Goal: Information Seeking & Learning: Learn about a topic

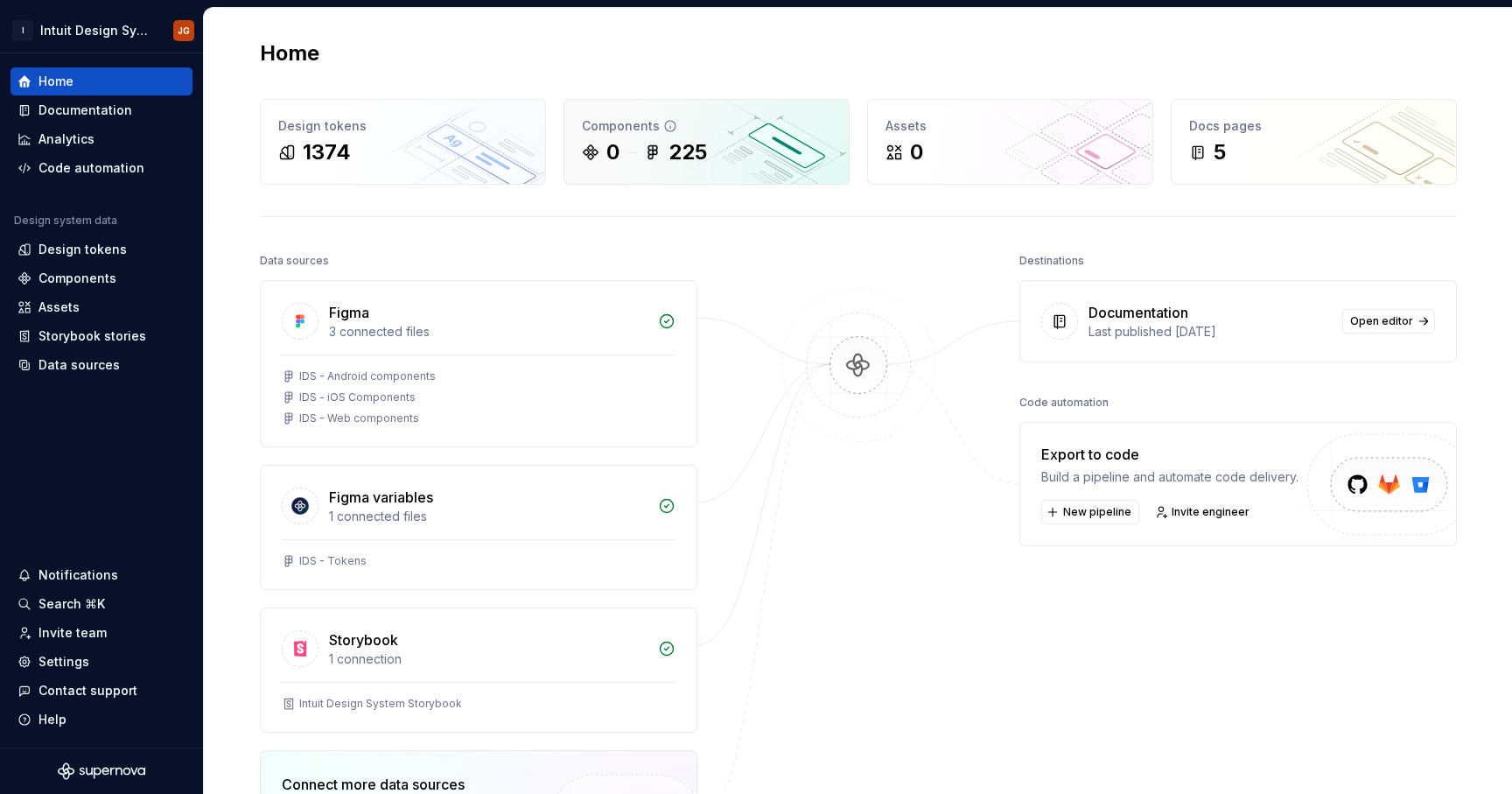
click at [699, 151] on div "225" at bounding box center [688, 152] width 39 height 28
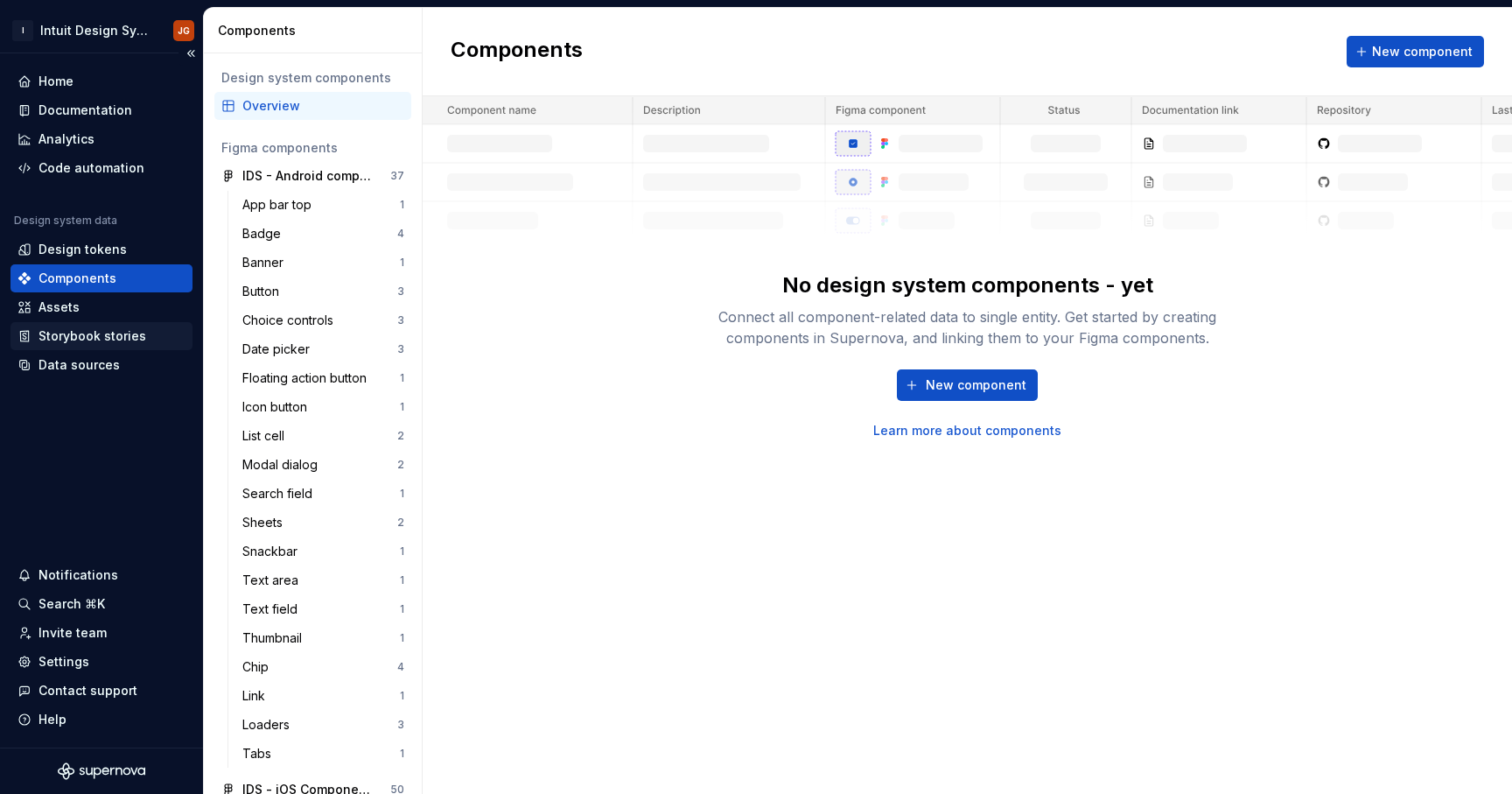
click at [89, 334] on div "Storybook stories" at bounding box center [93, 336] width 108 height 18
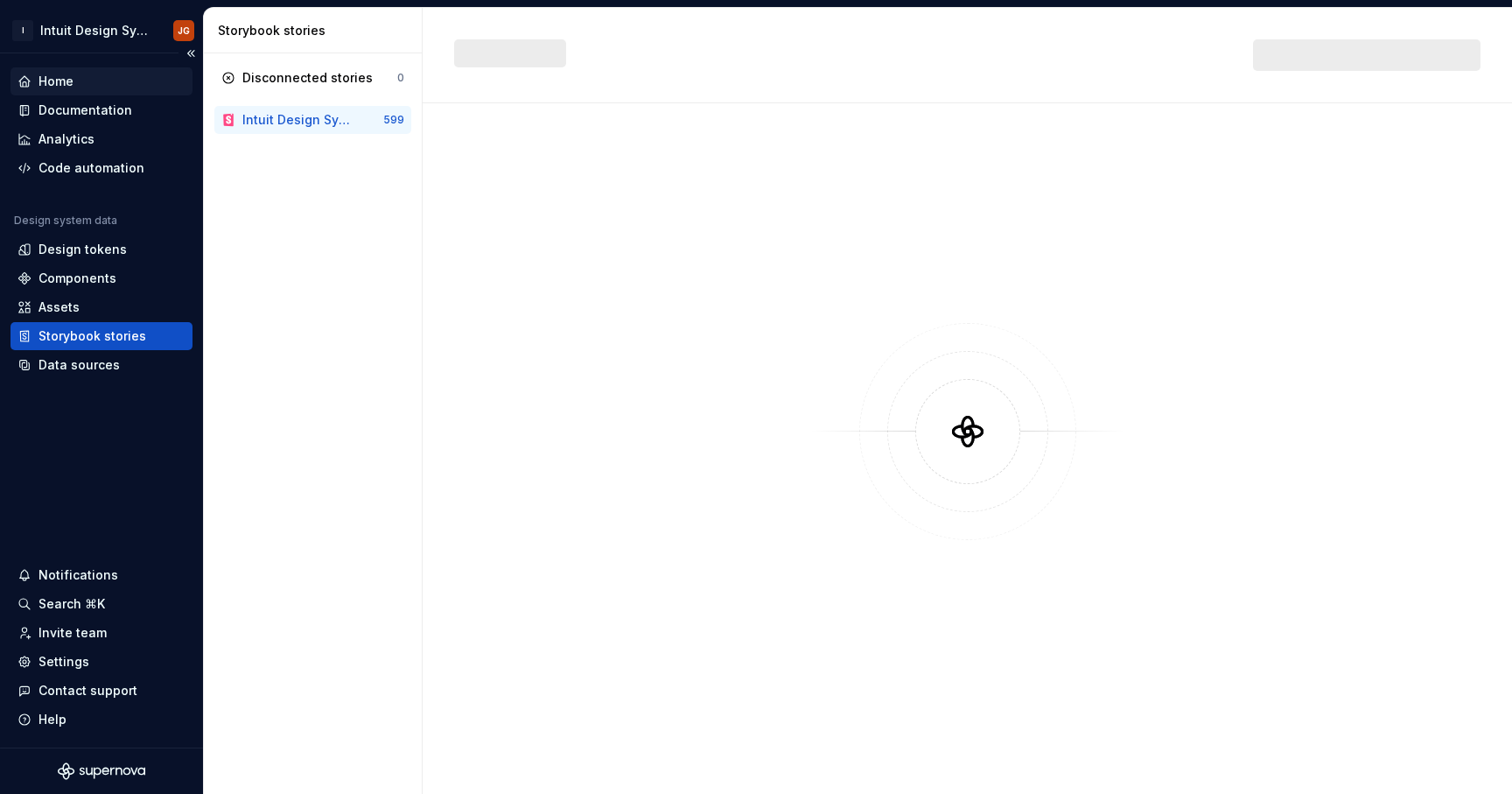
click at [60, 83] on div "Home" at bounding box center [57, 81] width 35 height 18
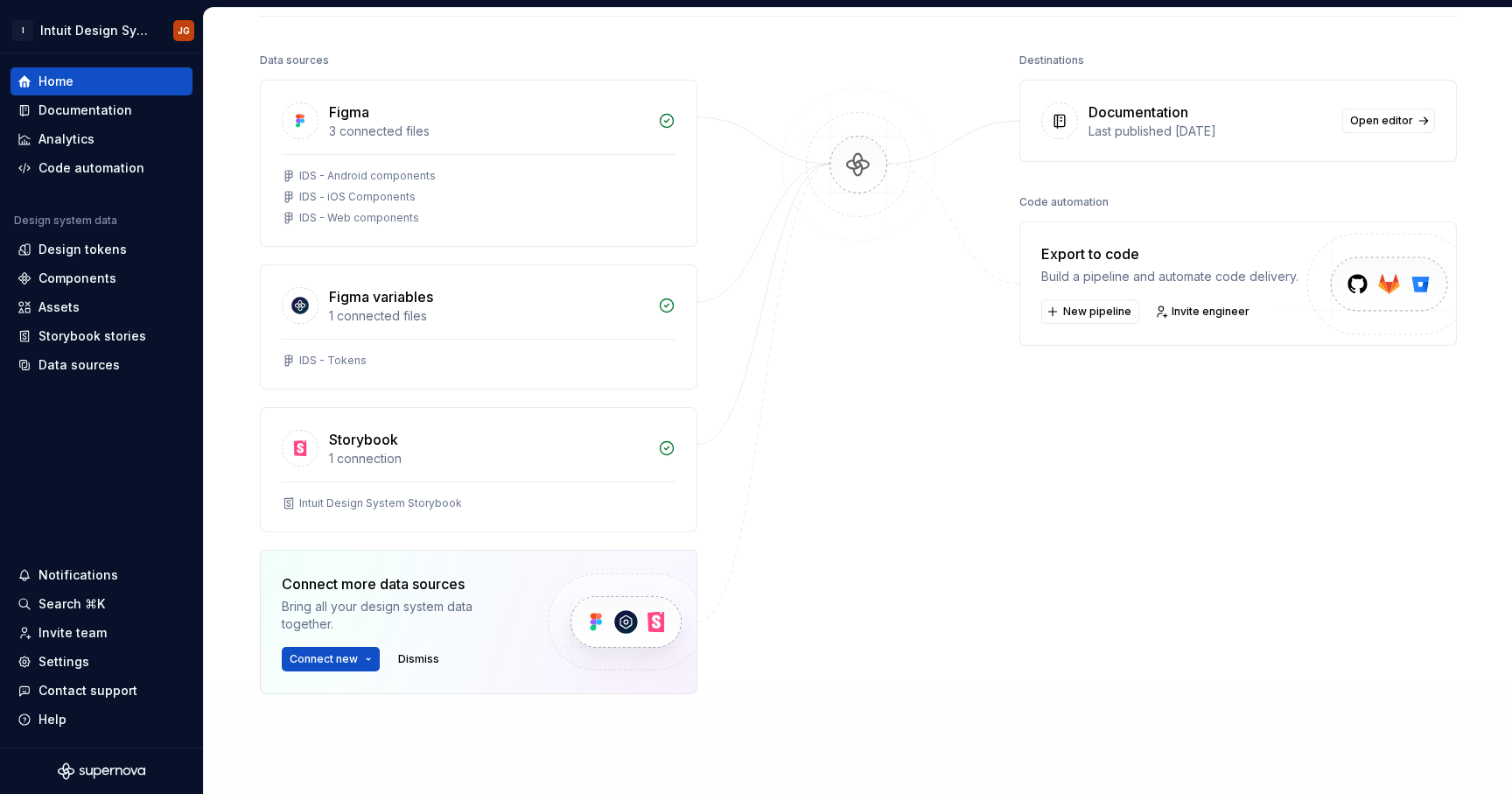
scroll to position [194, 0]
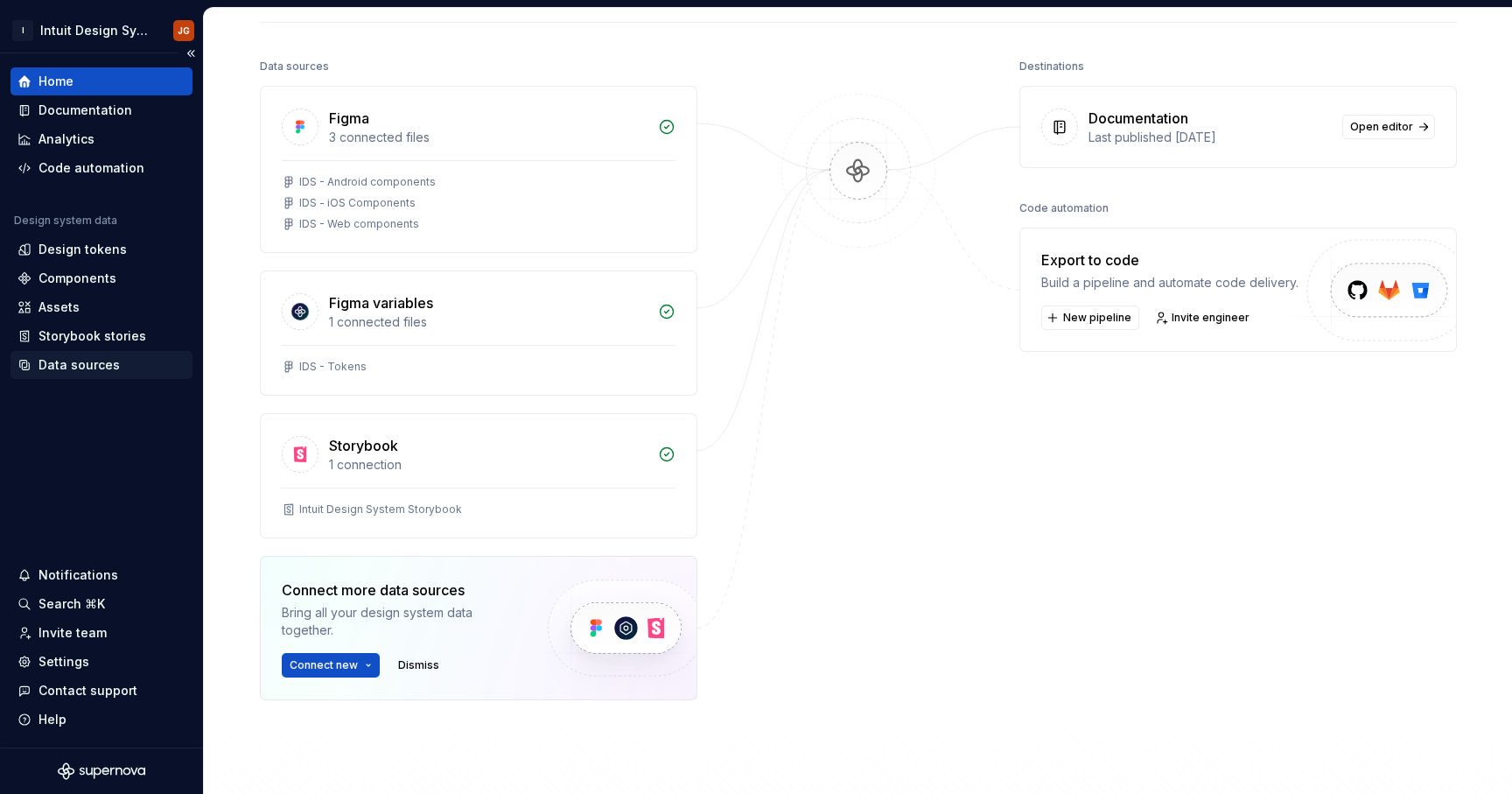
click at [84, 371] on div "Data sources" at bounding box center [80, 365] width 82 height 18
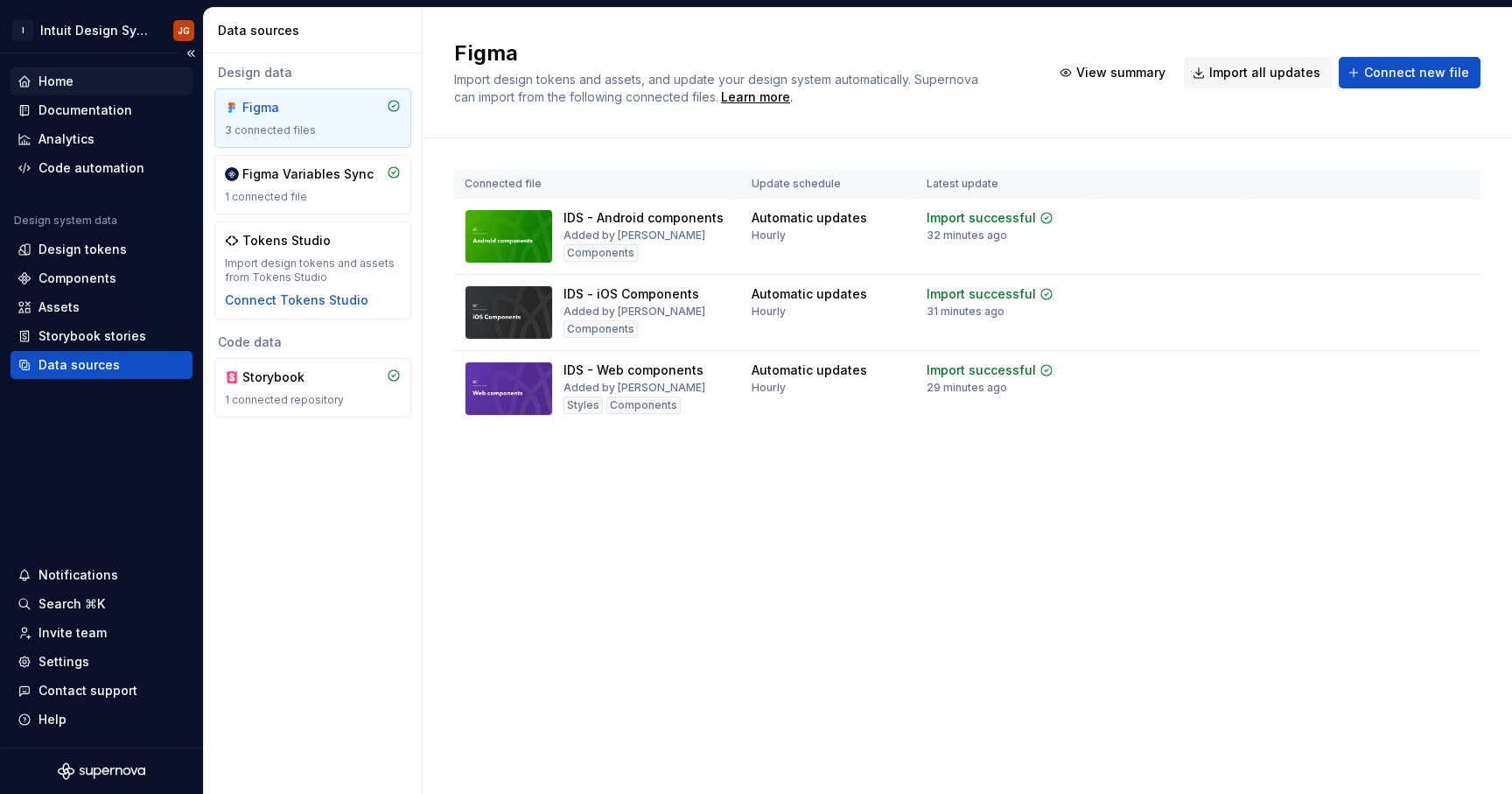
click at [57, 83] on div "Home" at bounding box center [57, 81] width 35 height 18
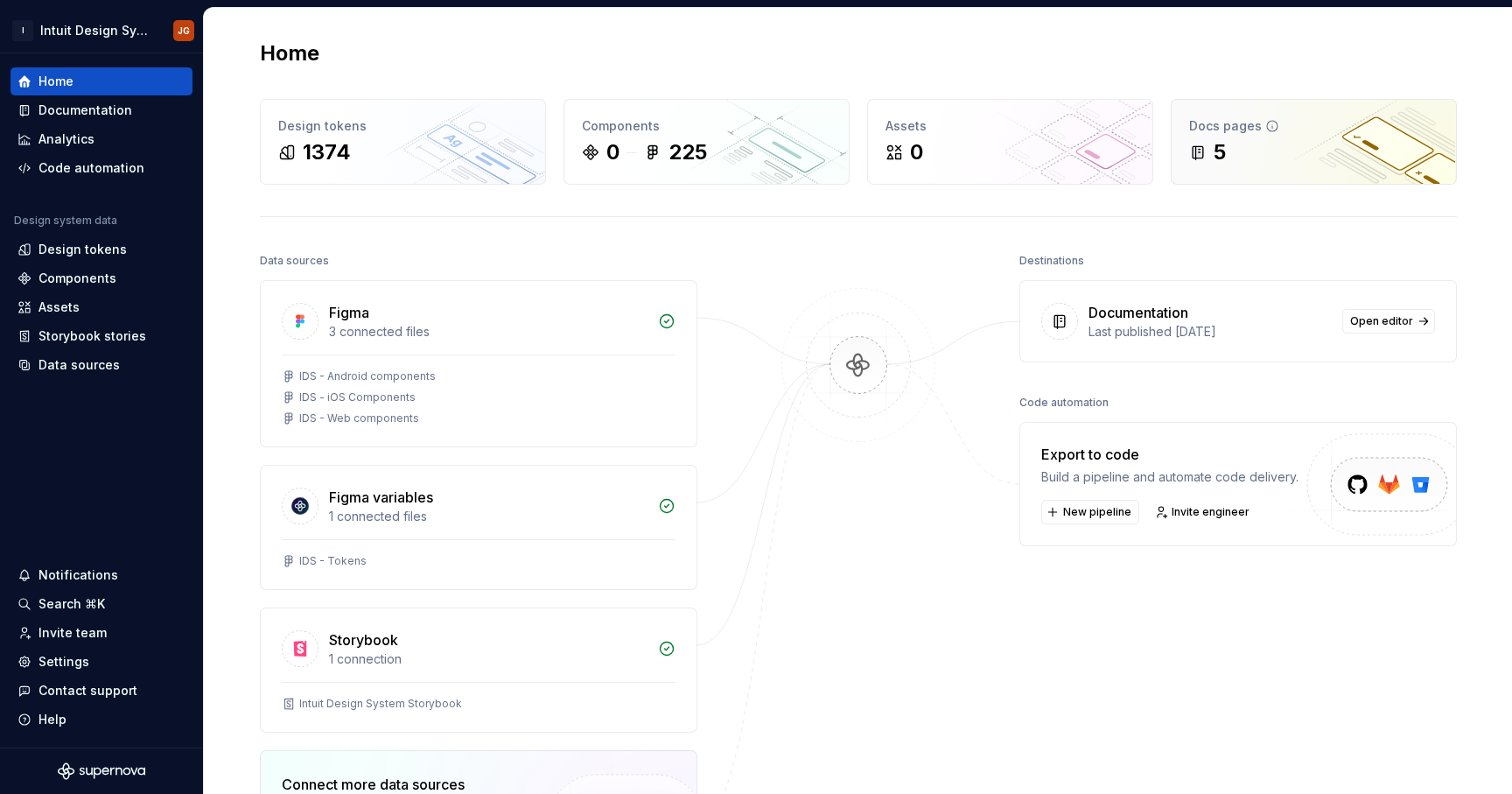
click at [1226, 143] on div "5" at bounding box center [1313, 152] width 249 height 28
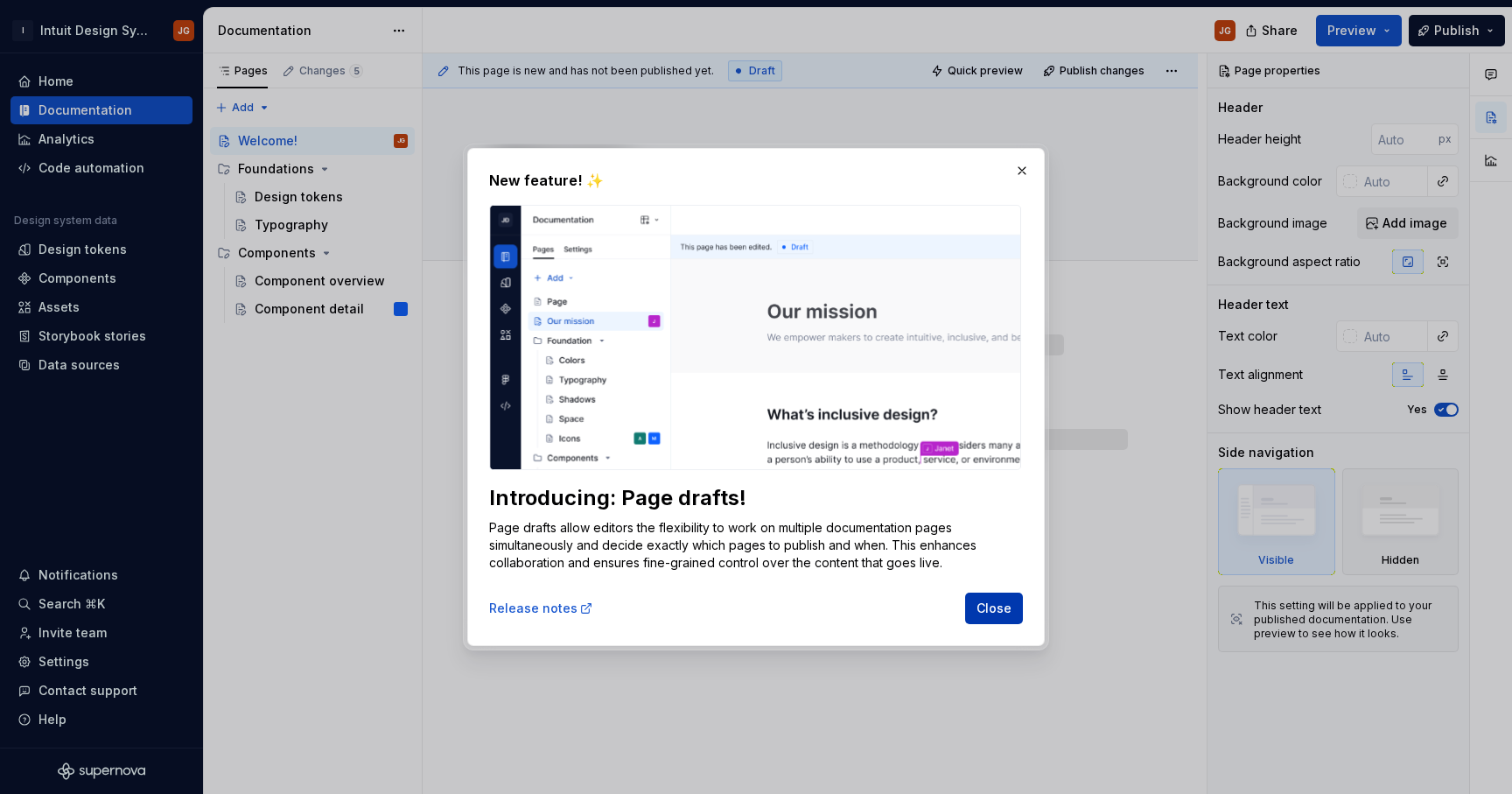
click at [1003, 603] on span "Close" at bounding box center [994, 608] width 35 height 18
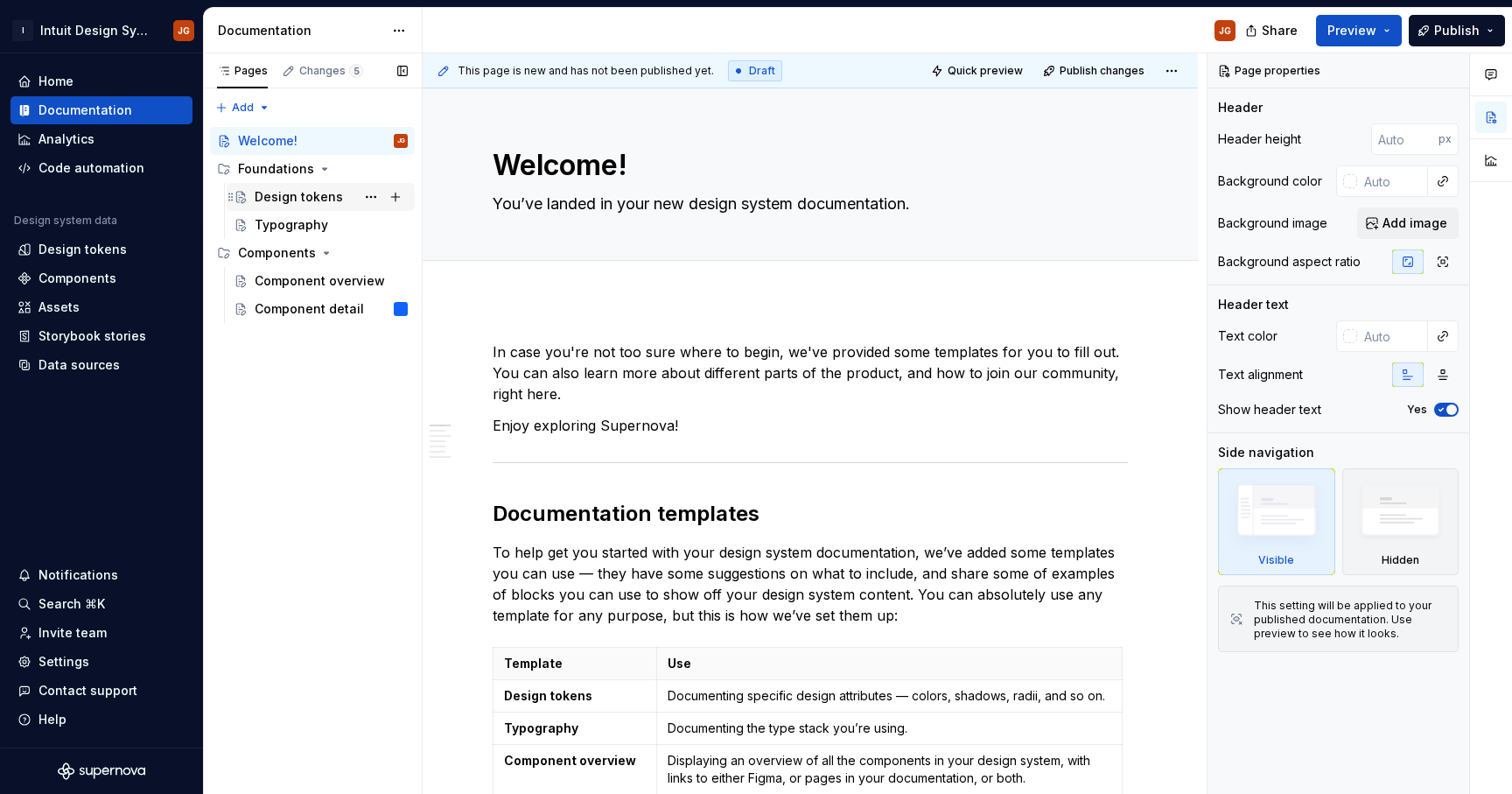
click at [299, 194] on div "Design tokens" at bounding box center [299, 197] width 88 height 18
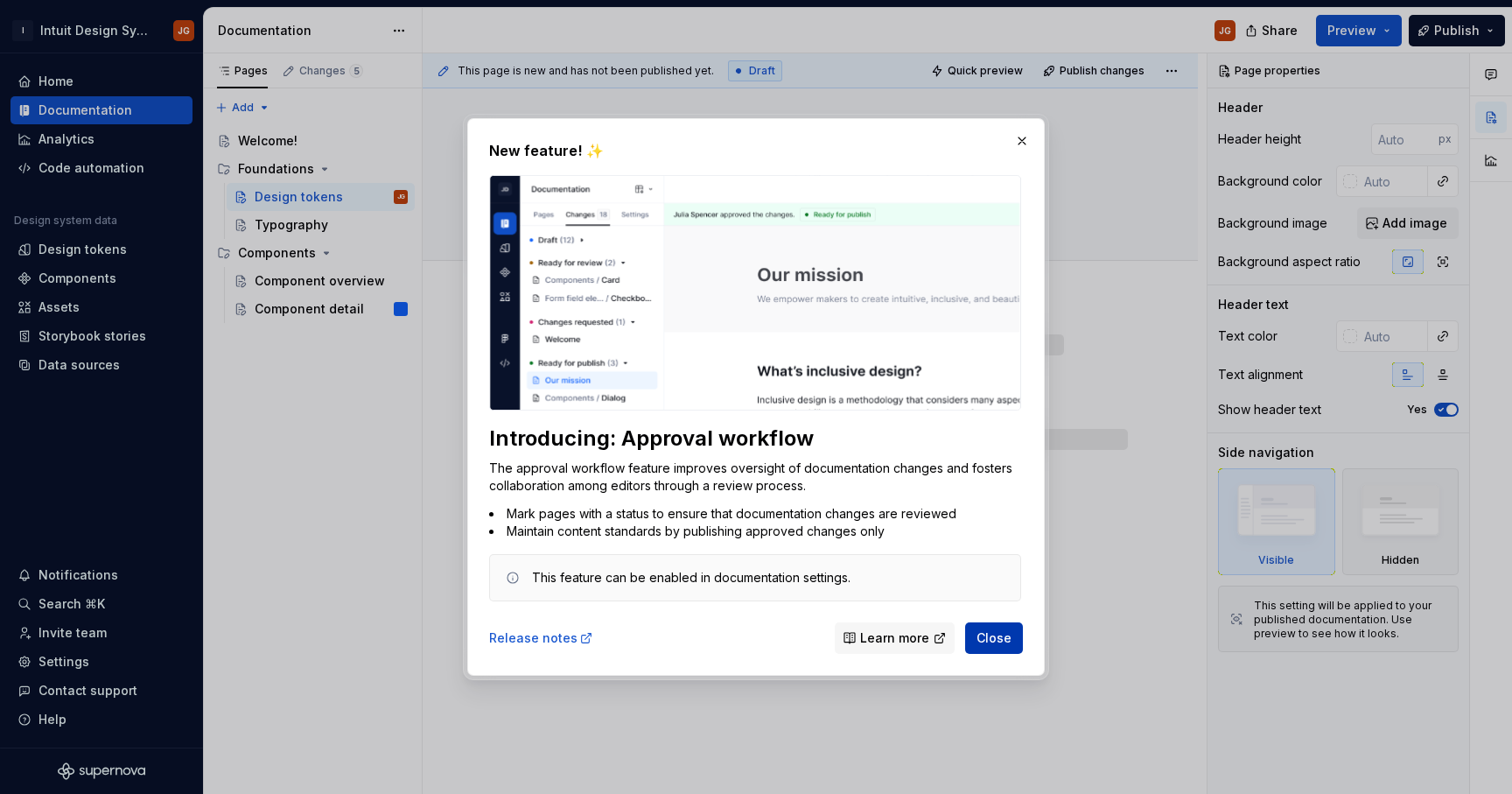
click at [994, 642] on span "Close" at bounding box center [994, 637] width 35 height 18
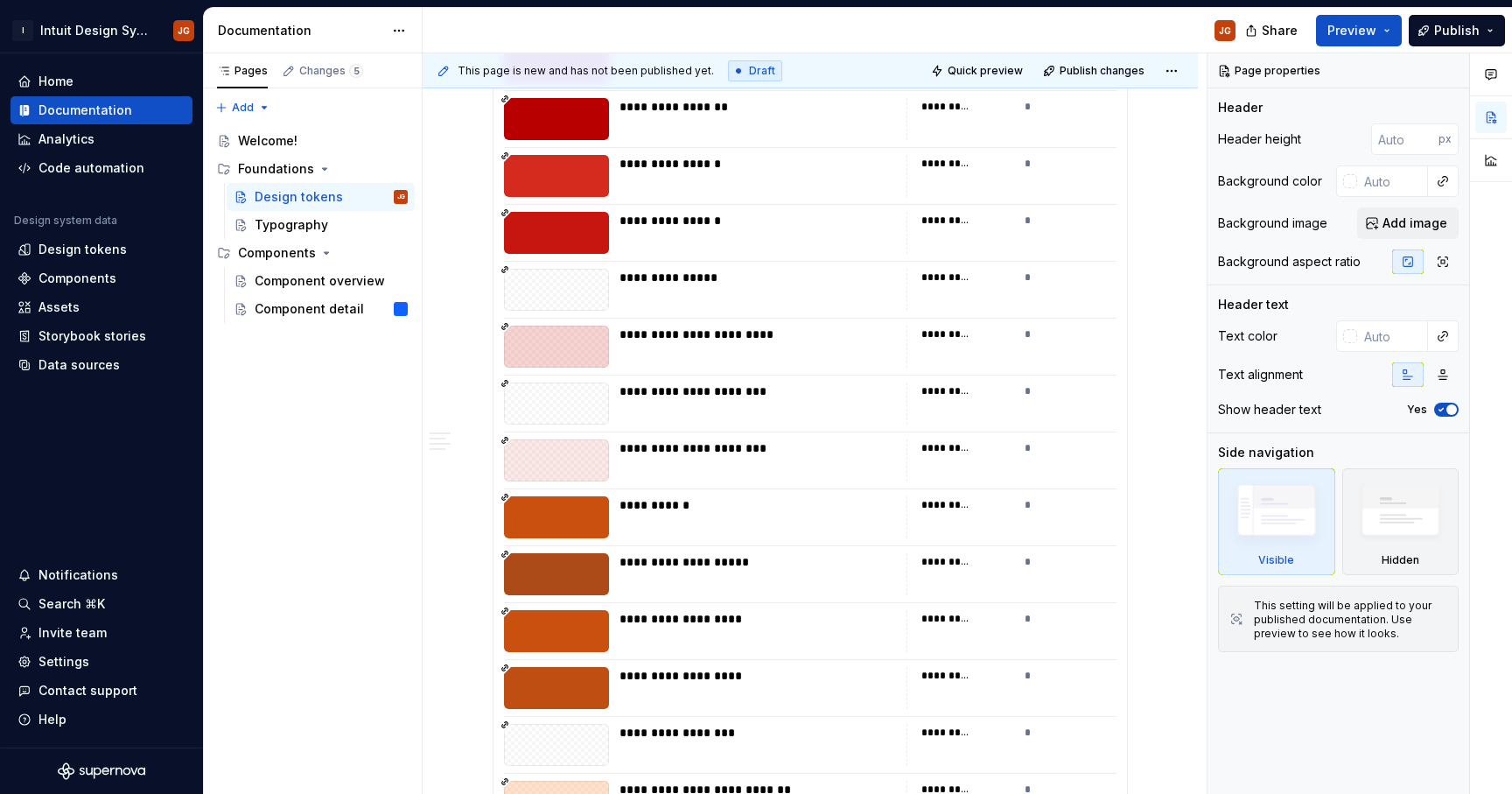
scroll to position [1816, 0]
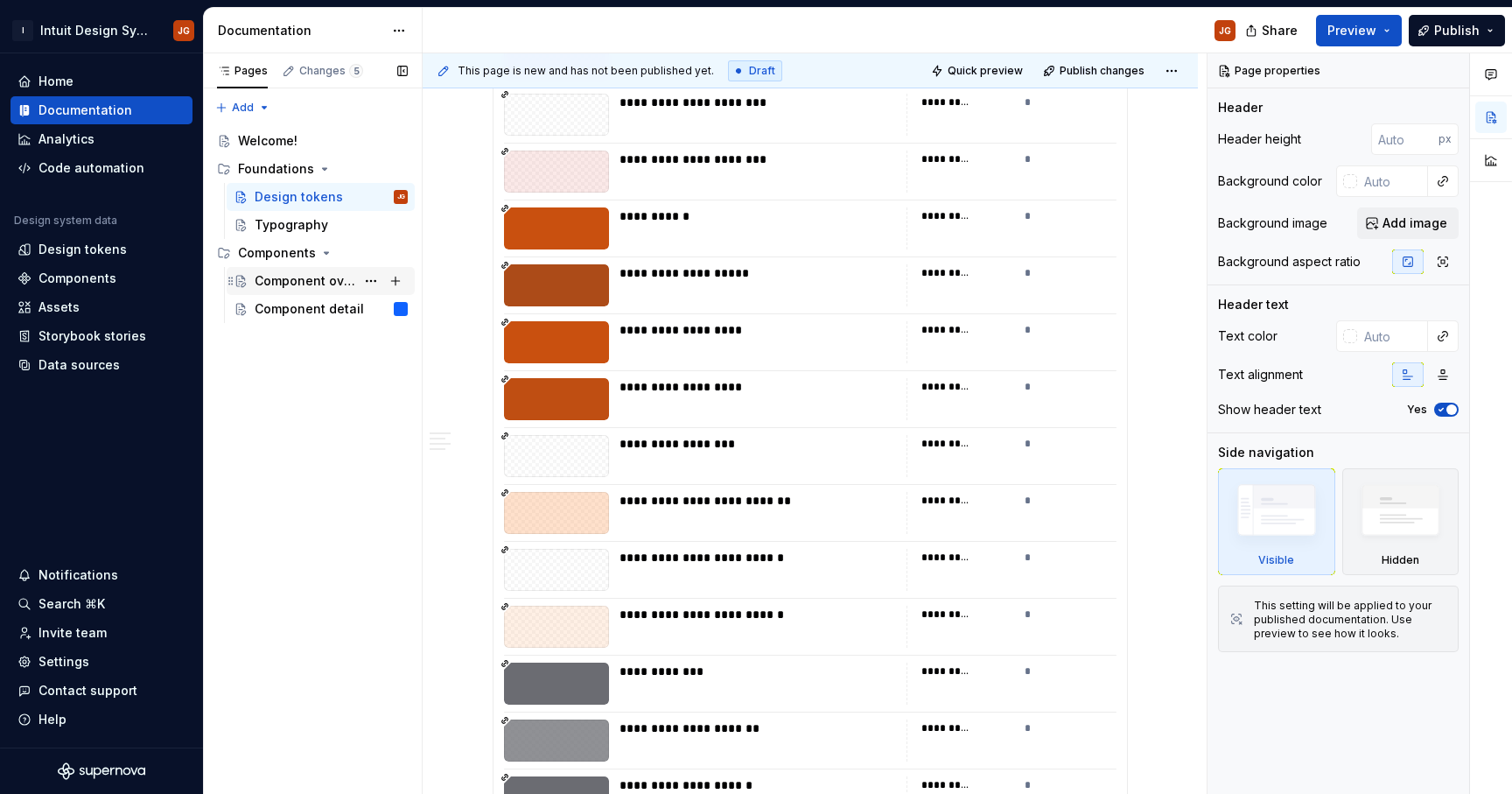
click at [341, 287] on div "Component overview" at bounding box center [305, 280] width 101 height 18
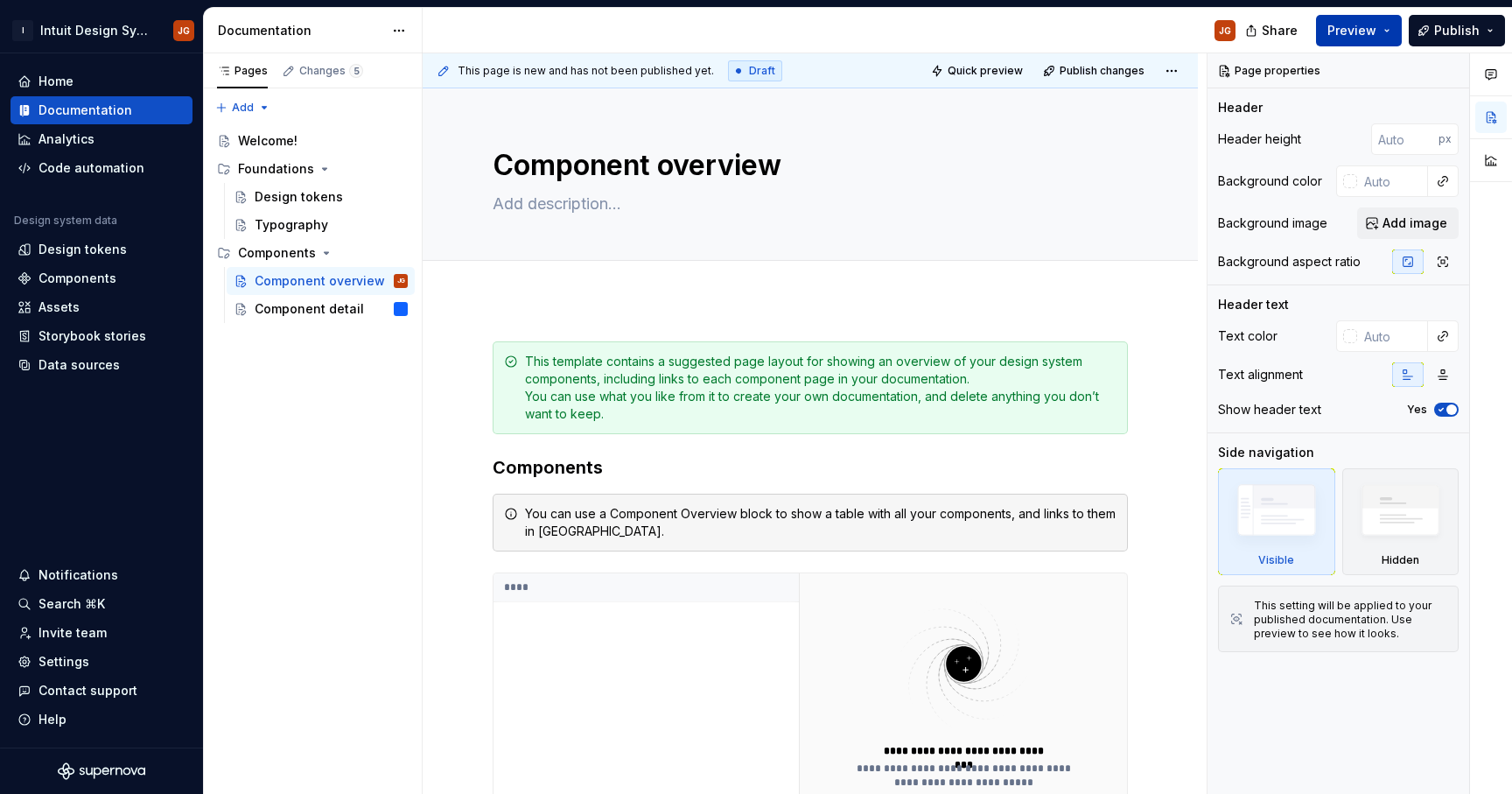
click at [1385, 31] on button "Preview" at bounding box center [1358, 31] width 85 height 32
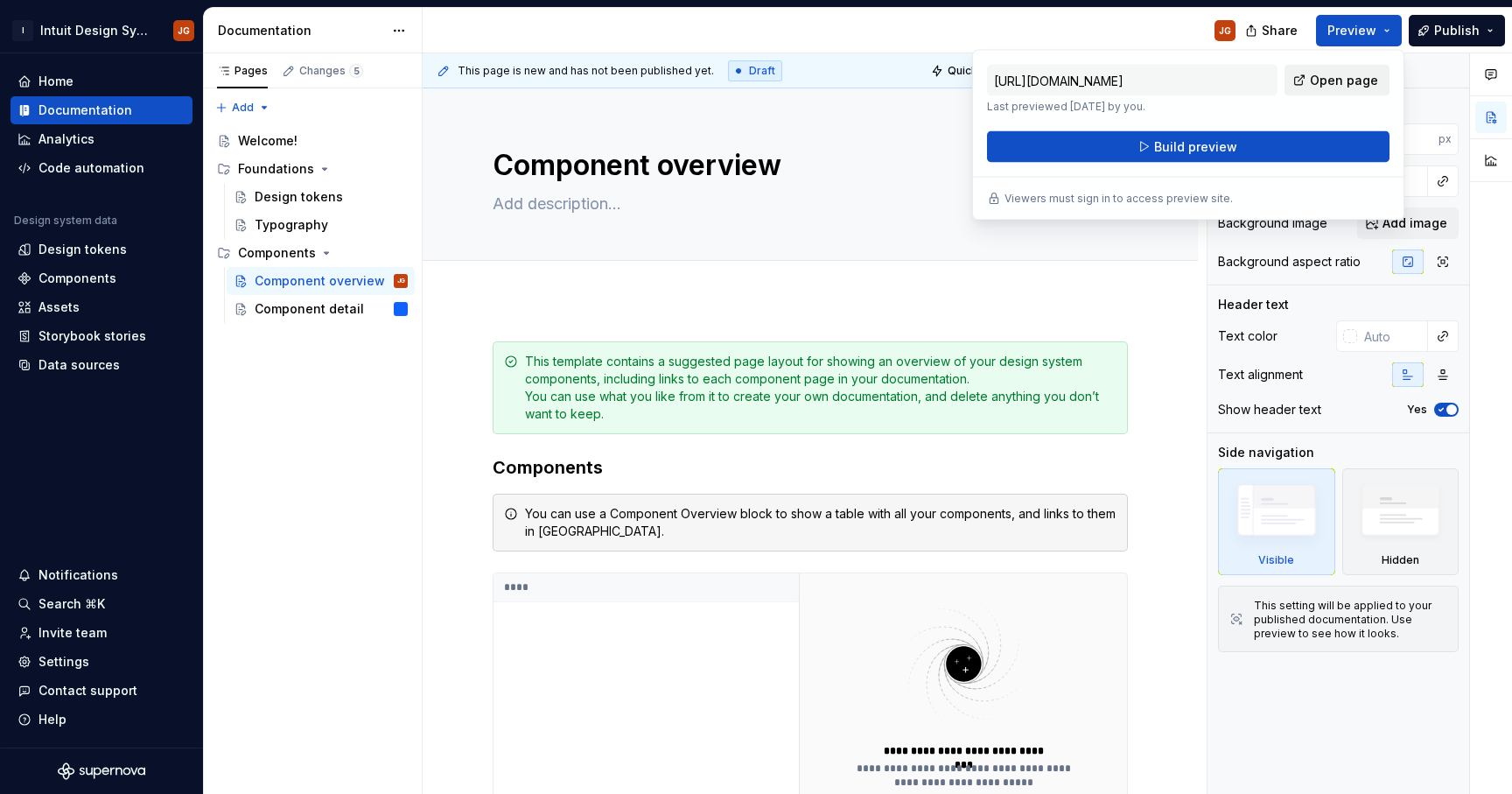
click at [1349, 82] on span "Open page" at bounding box center [1344, 80] width 69 height 18
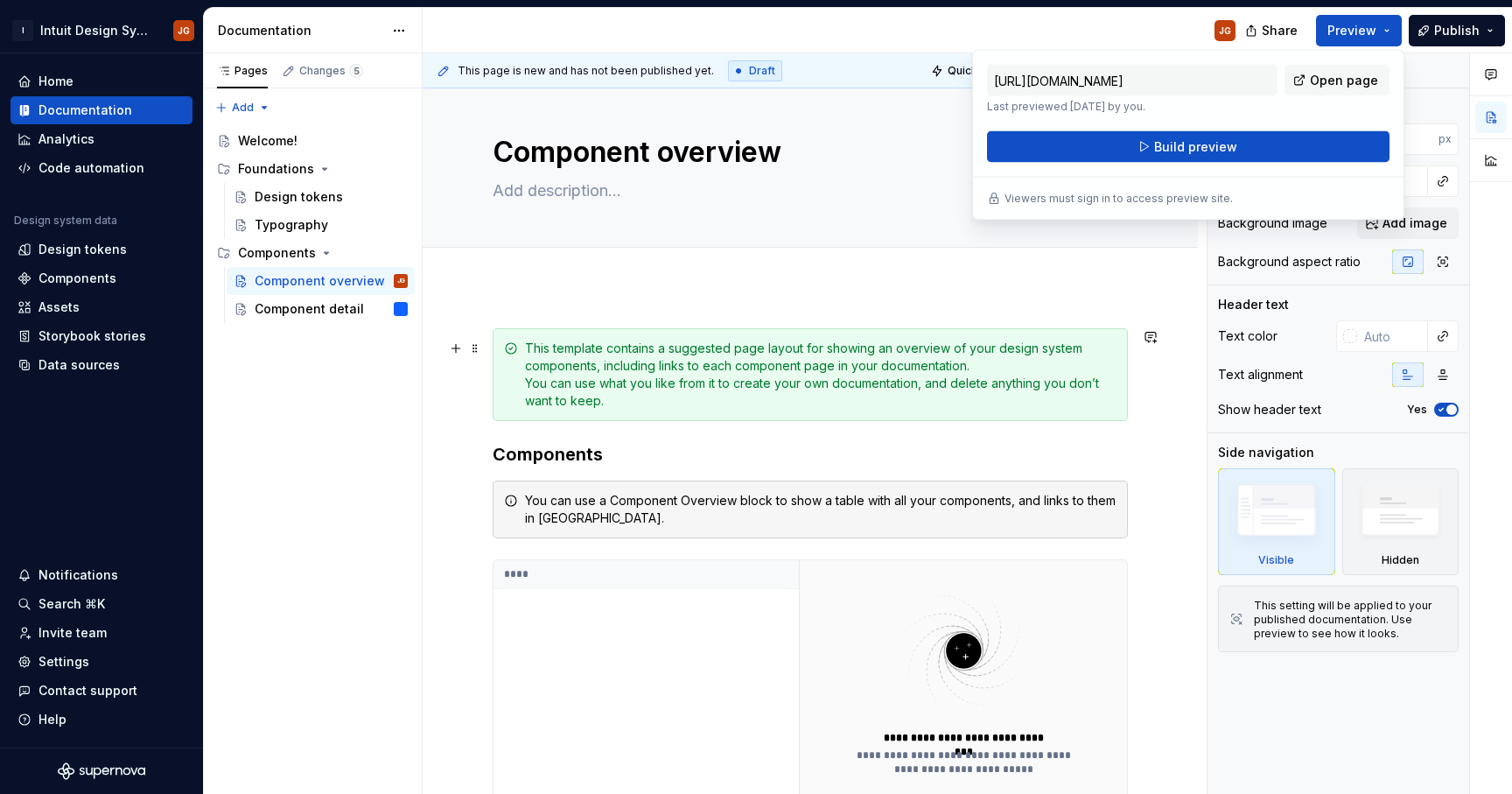
scroll to position [16, 0]
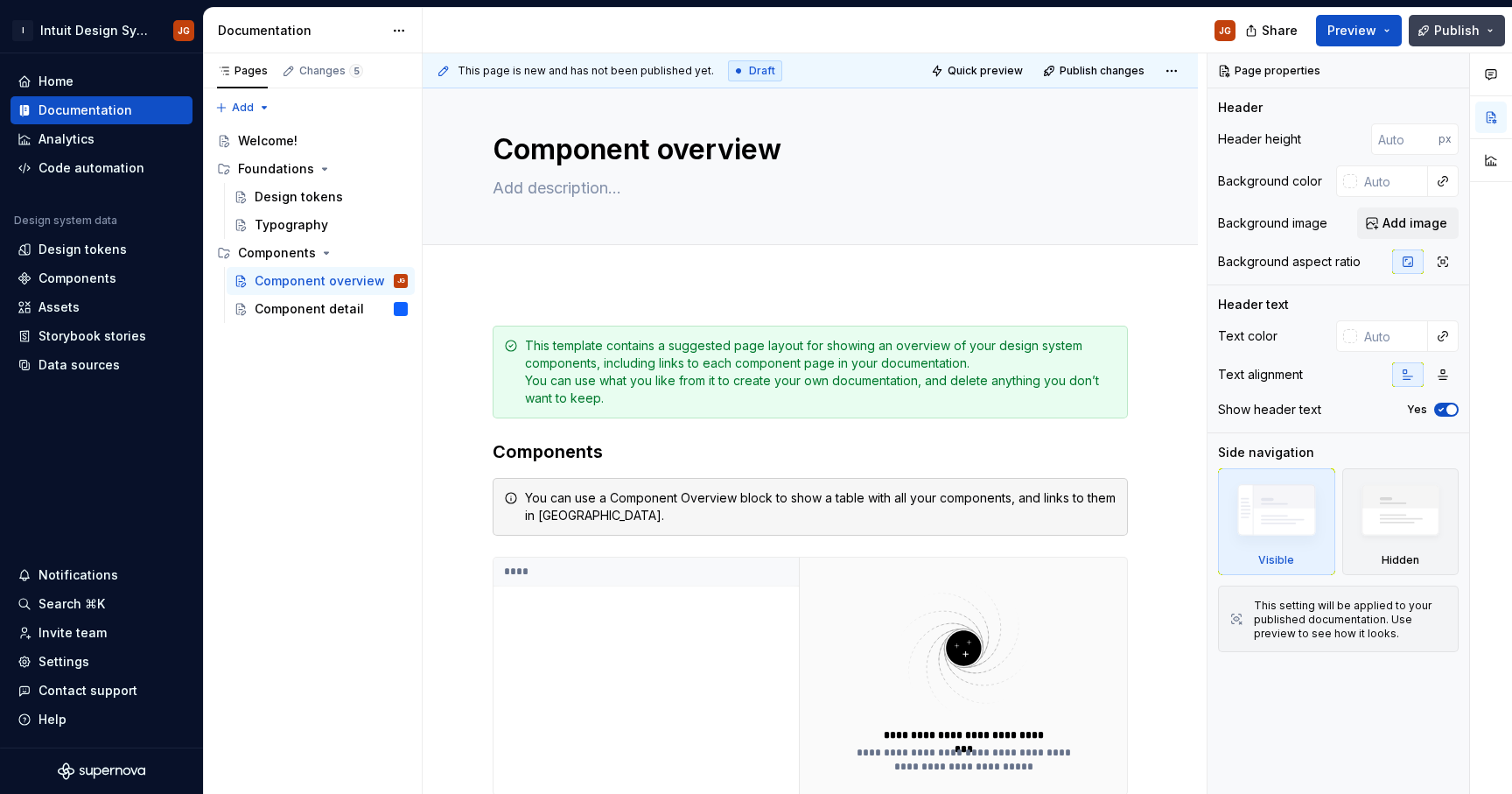
click at [1491, 27] on button "Publish" at bounding box center [1456, 31] width 96 height 32
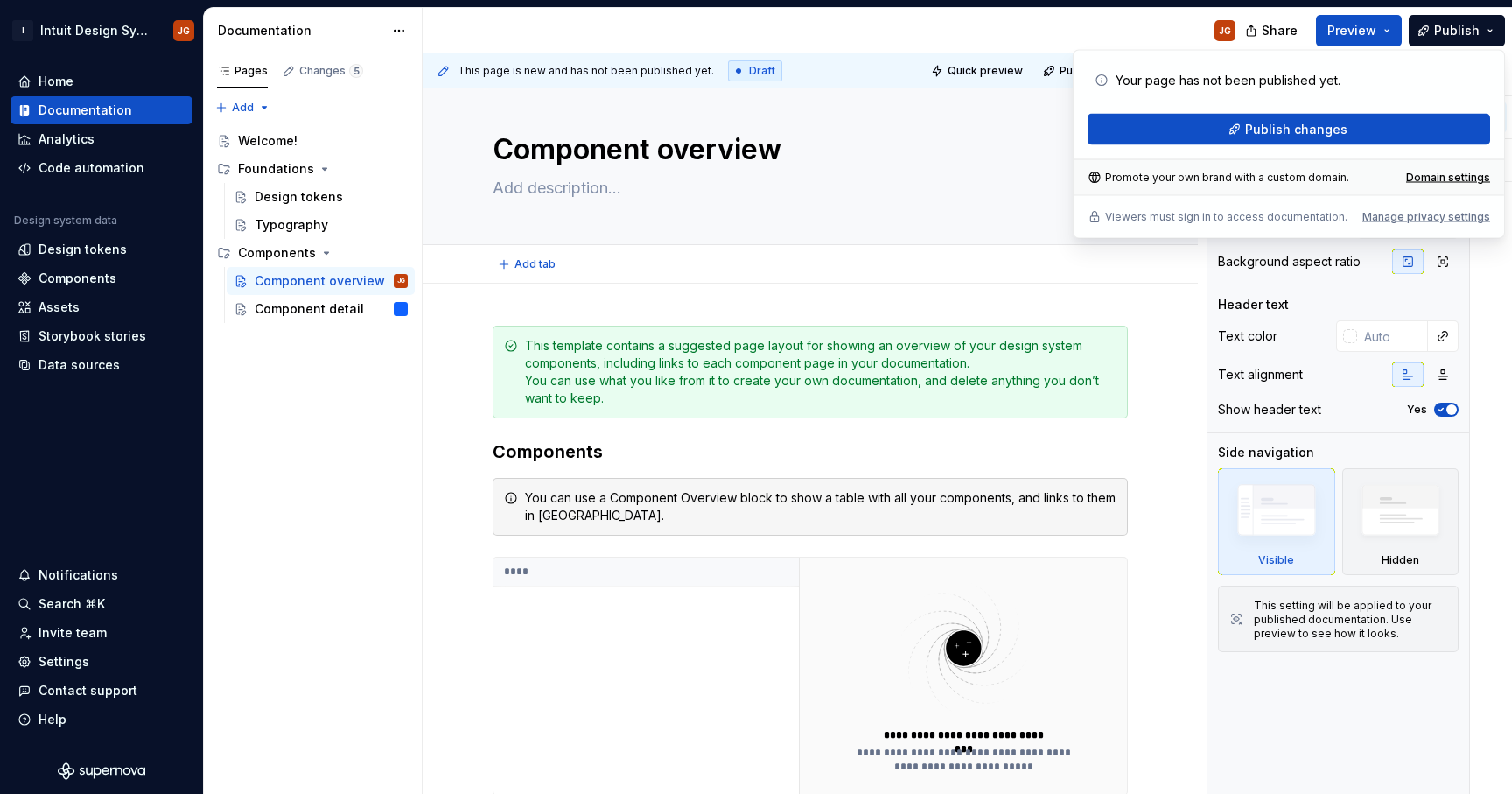
type textarea "*"
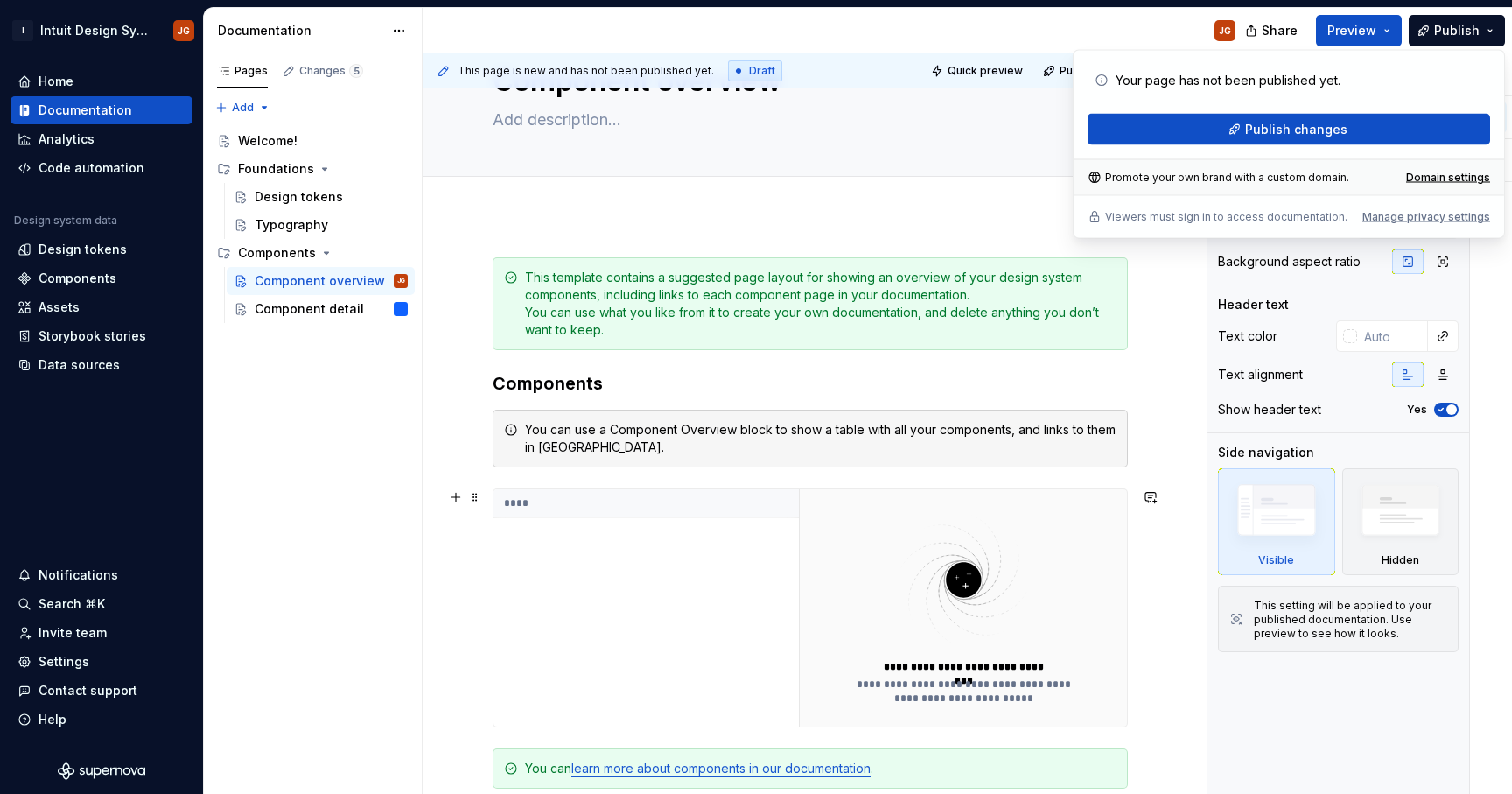
scroll to position [0, 0]
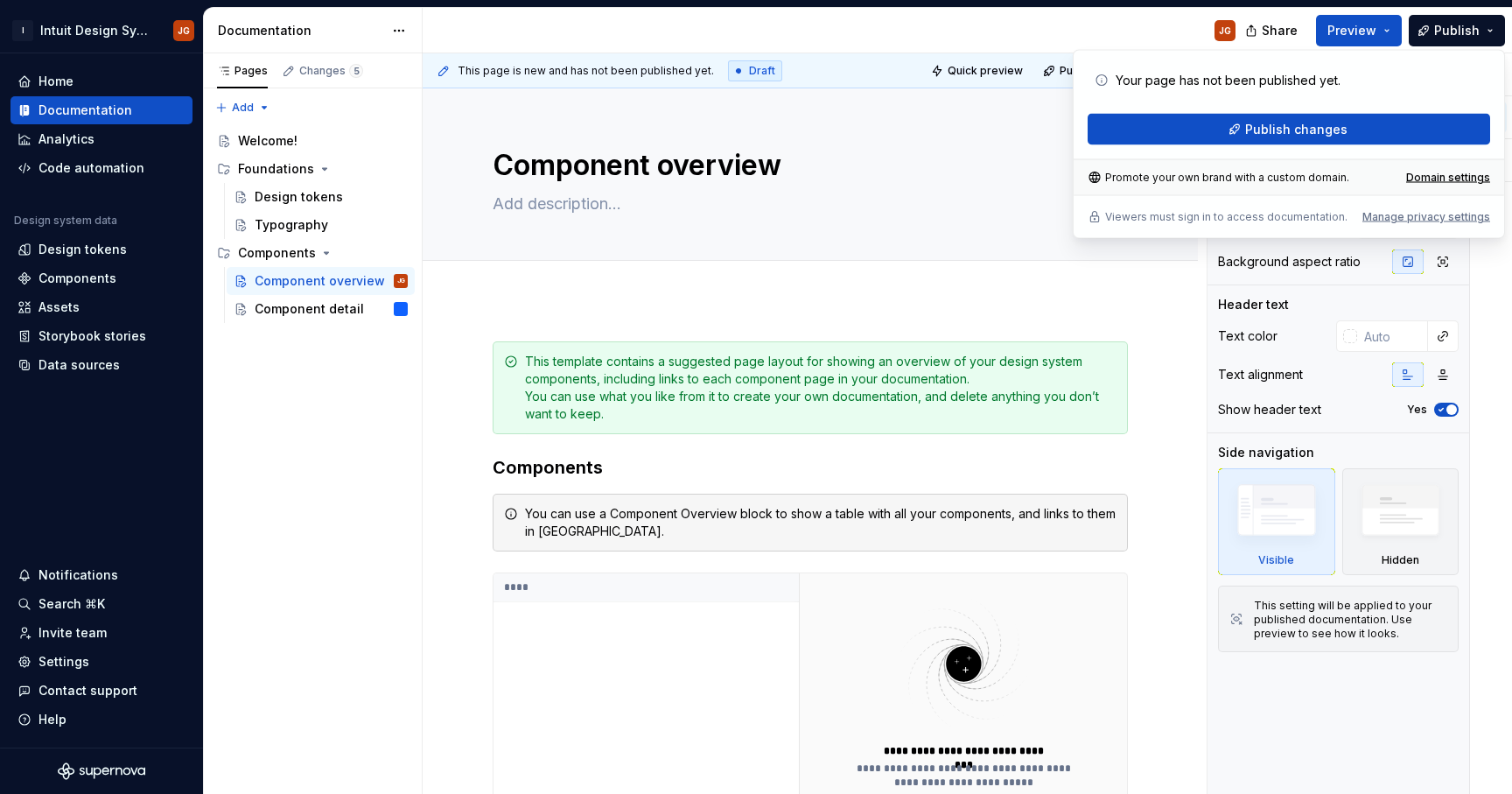
click at [940, 25] on div "JG" at bounding box center [836, 30] width 827 height 45
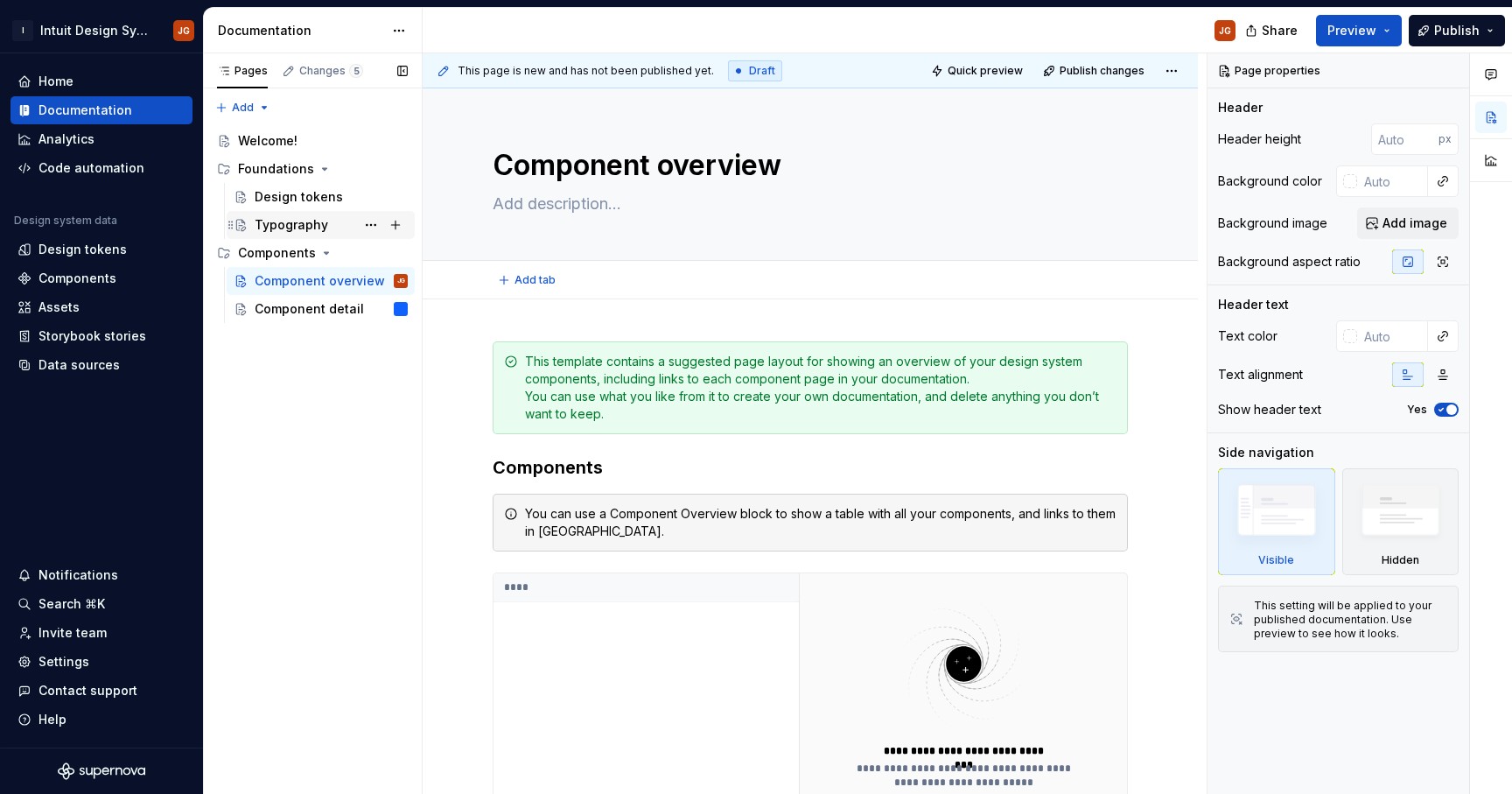
type textarea "*"
click at [63, 70] on div "Home" at bounding box center [101, 82] width 182 height 28
click at [64, 73] on div "Home" at bounding box center [57, 81] width 35 height 18
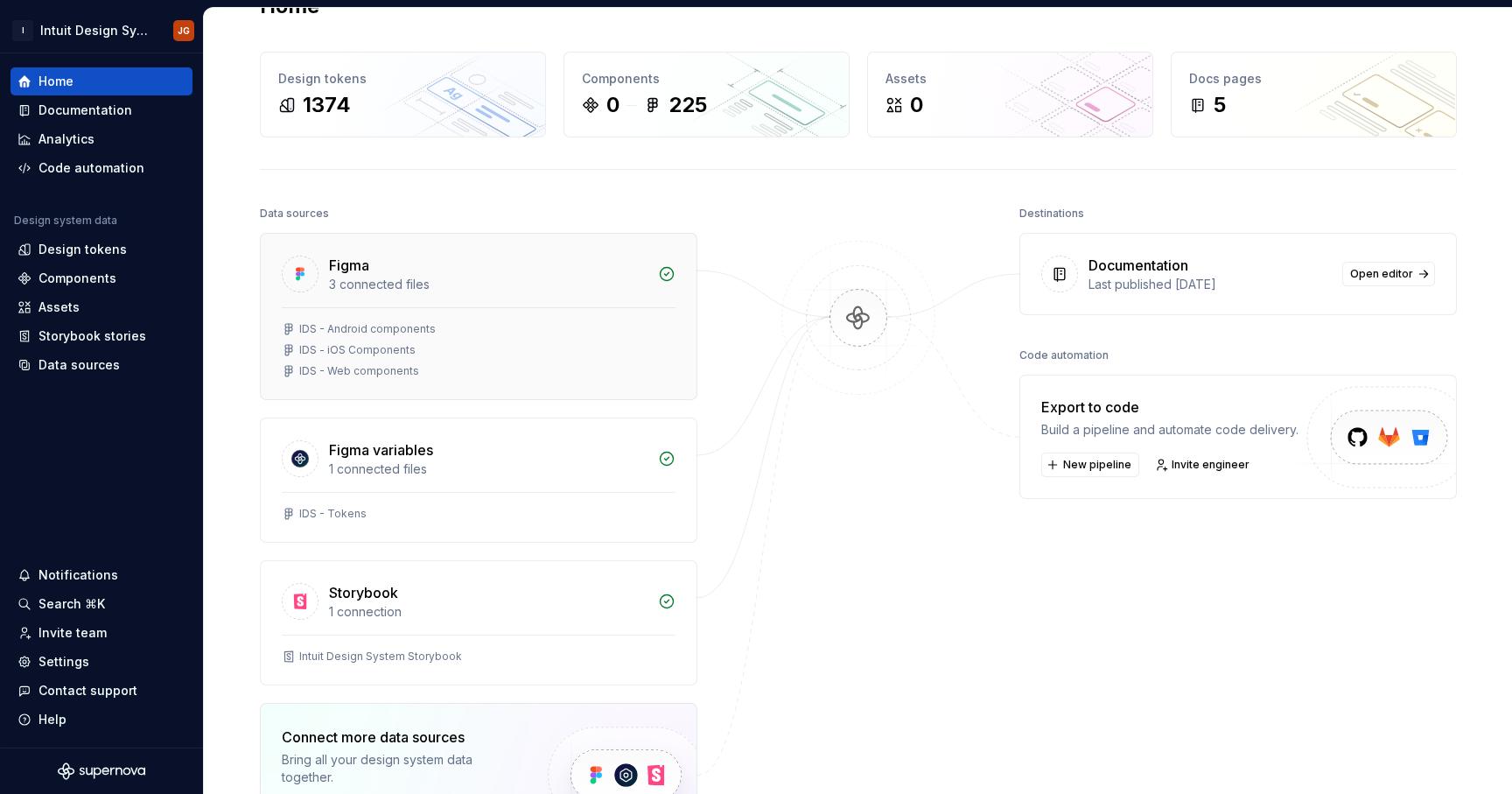
scroll to position [58, 0]
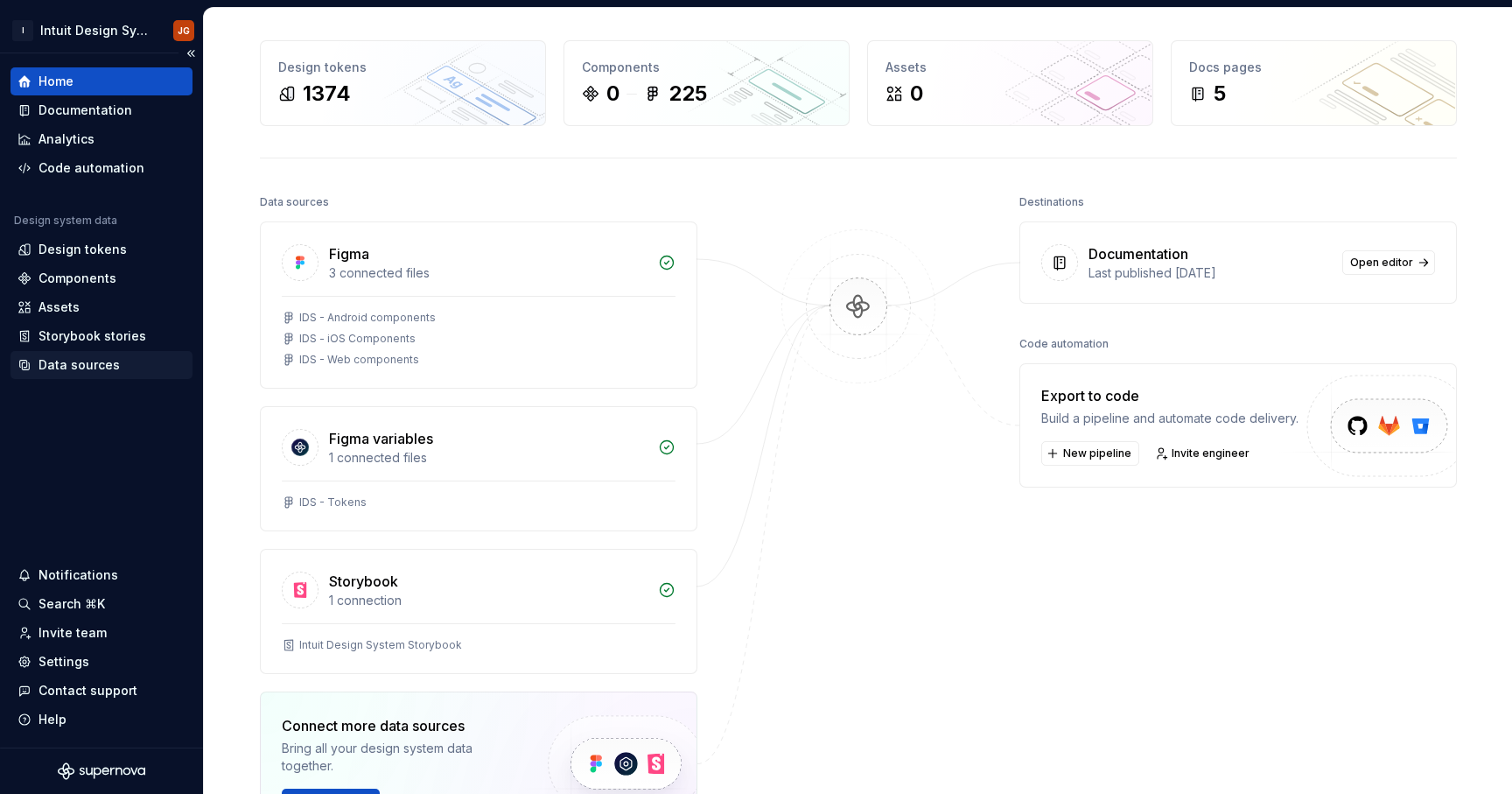
click at [88, 368] on div "Data sources" at bounding box center [80, 365] width 82 height 18
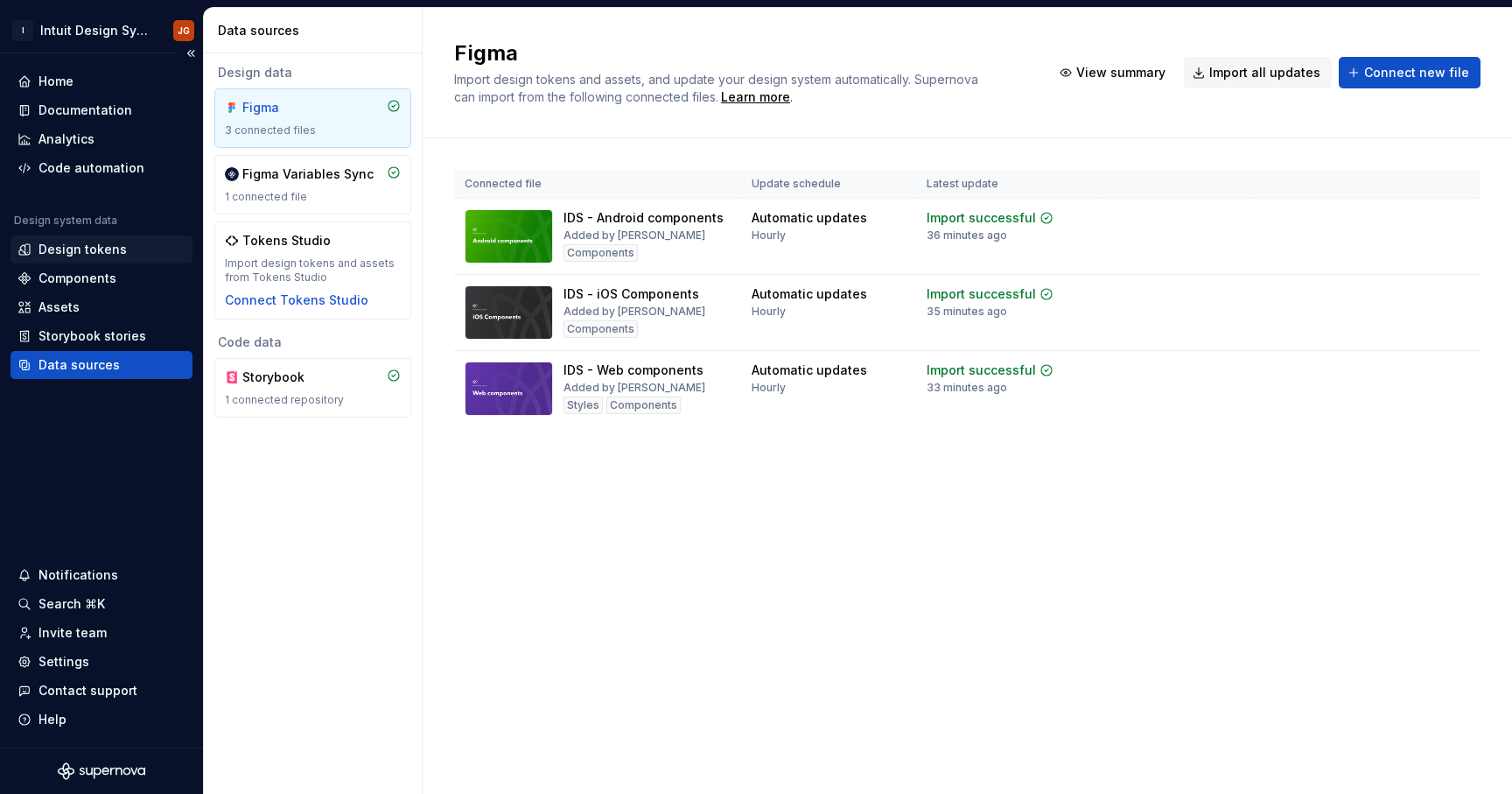
click at [102, 251] on div "Design tokens" at bounding box center [83, 249] width 88 height 18
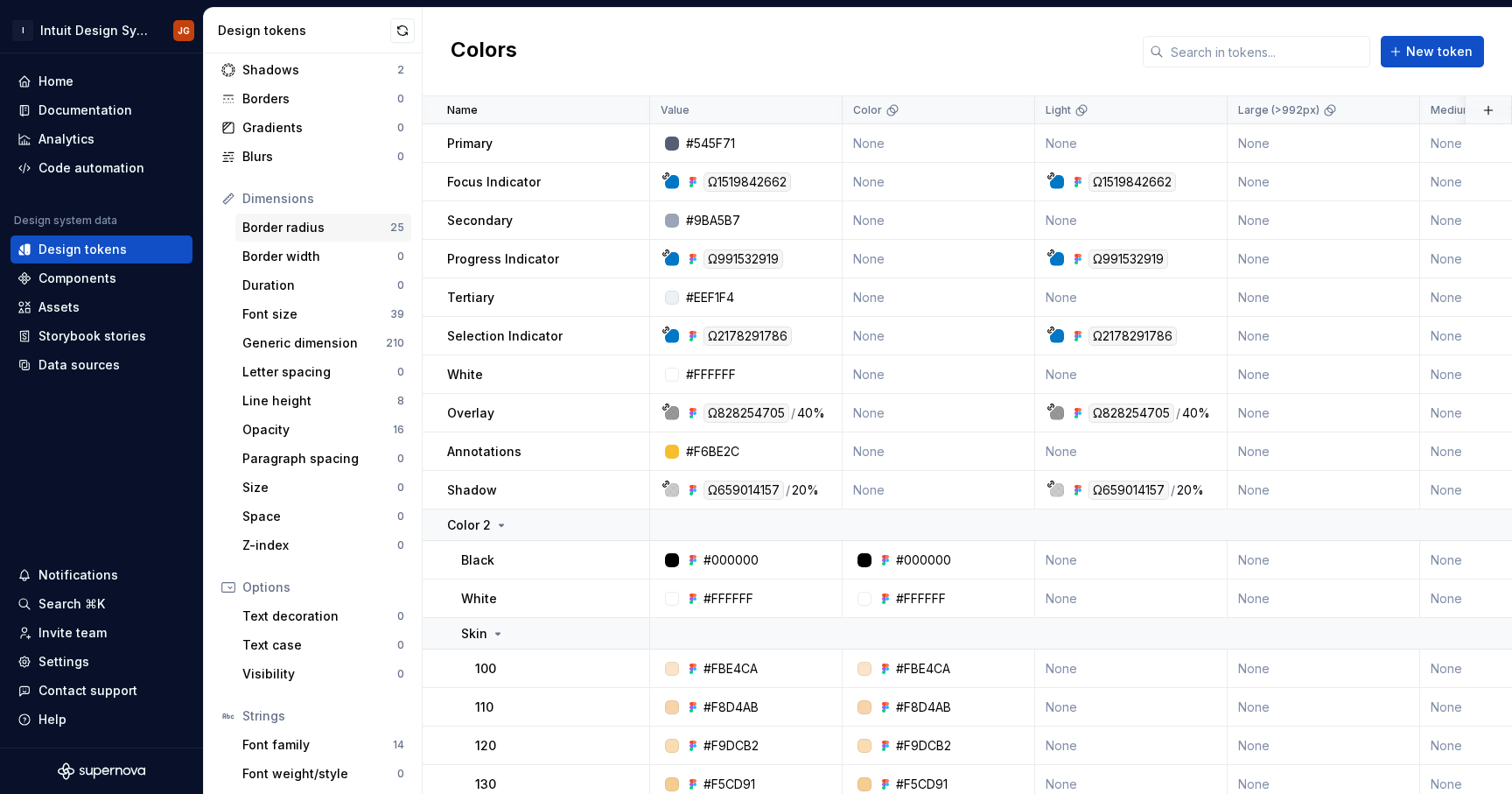
scroll to position [122, 0]
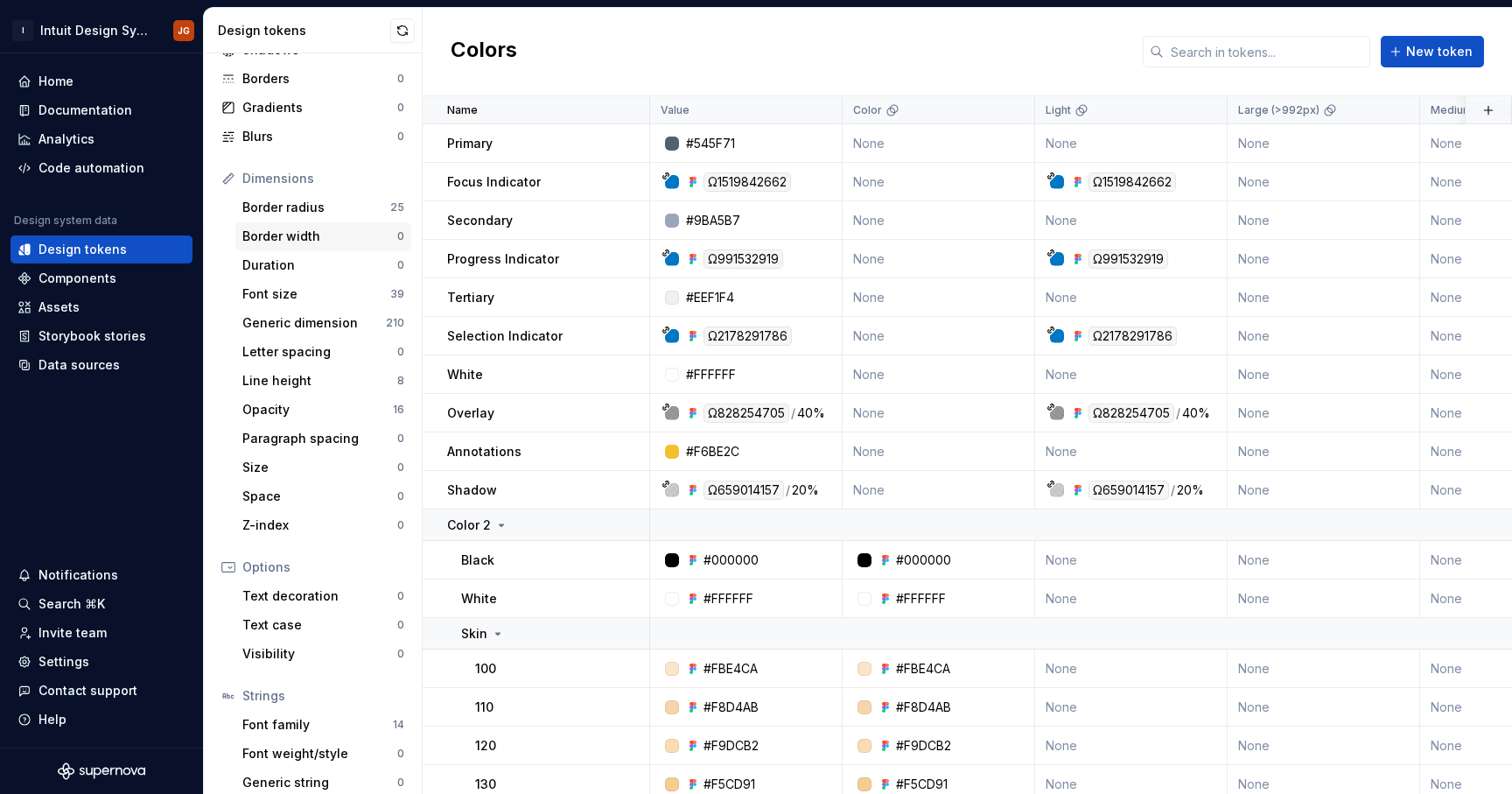
click at [293, 243] on div "Border width" at bounding box center [319, 236] width 155 height 18
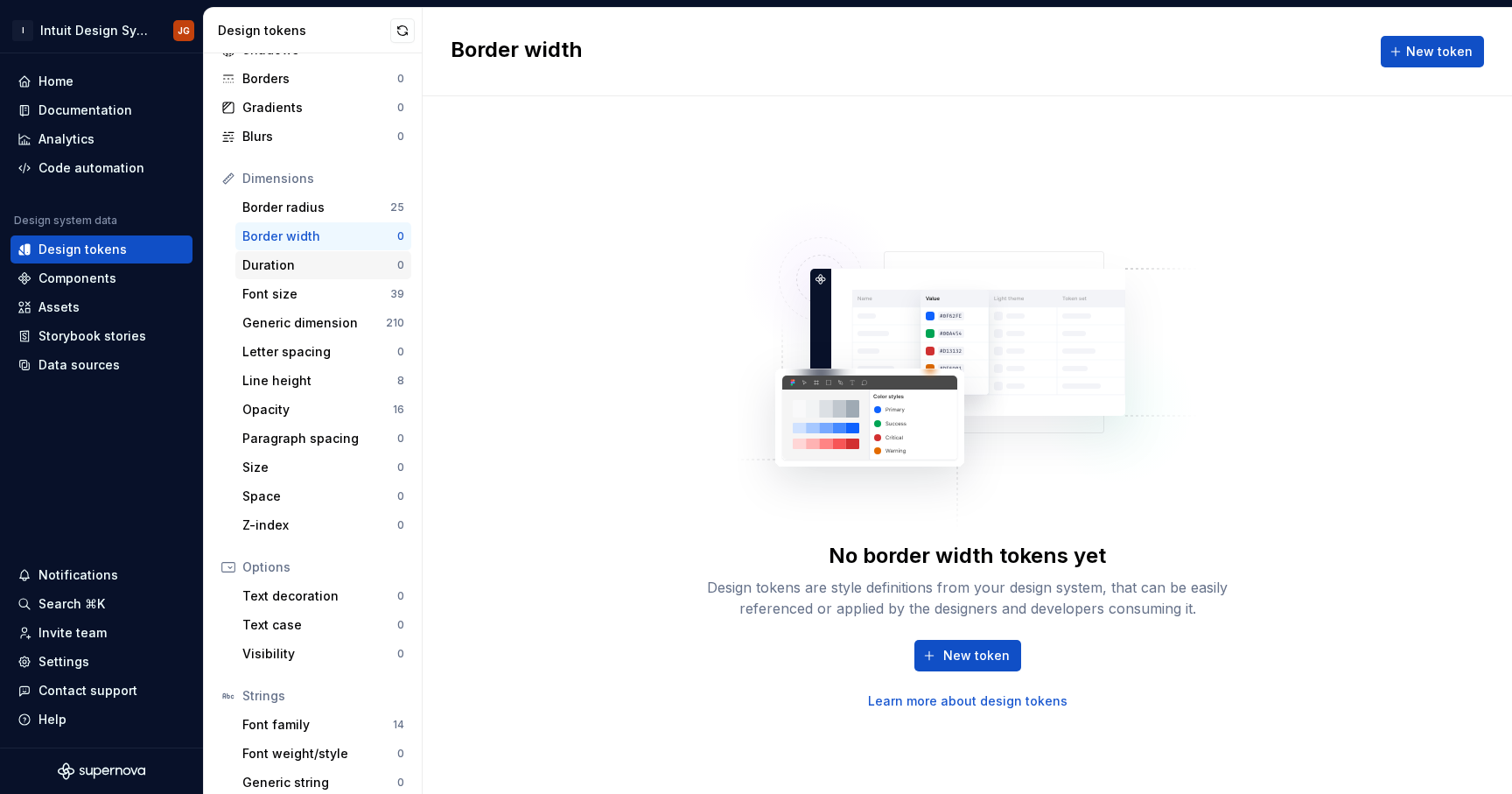
click at [279, 275] on div "Duration 0" at bounding box center [324, 265] width 176 height 28
click at [283, 299] on div "Font size" at bounding box center [315, 294] width 147 height 18
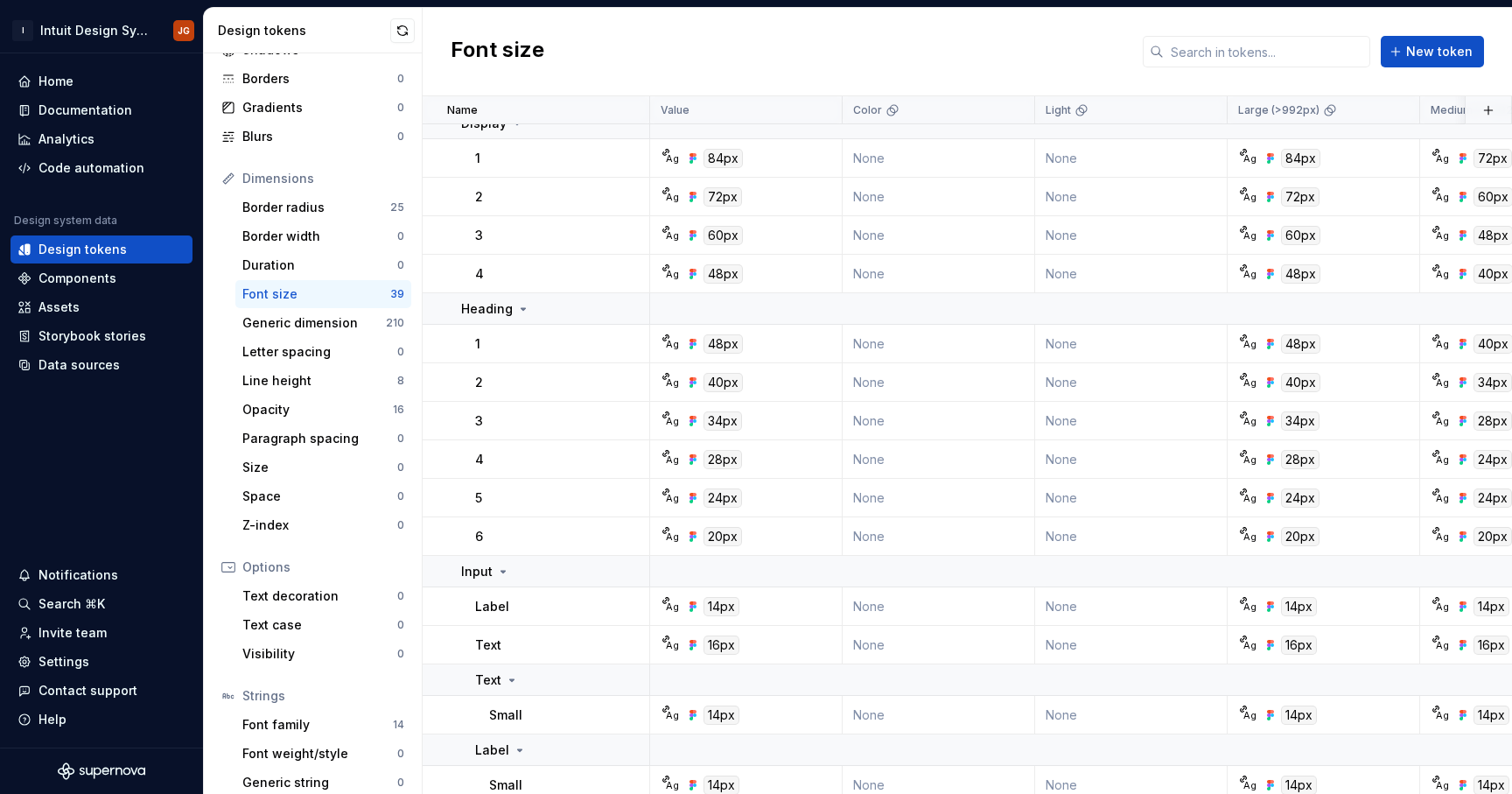
scroll to position [1116, 0]
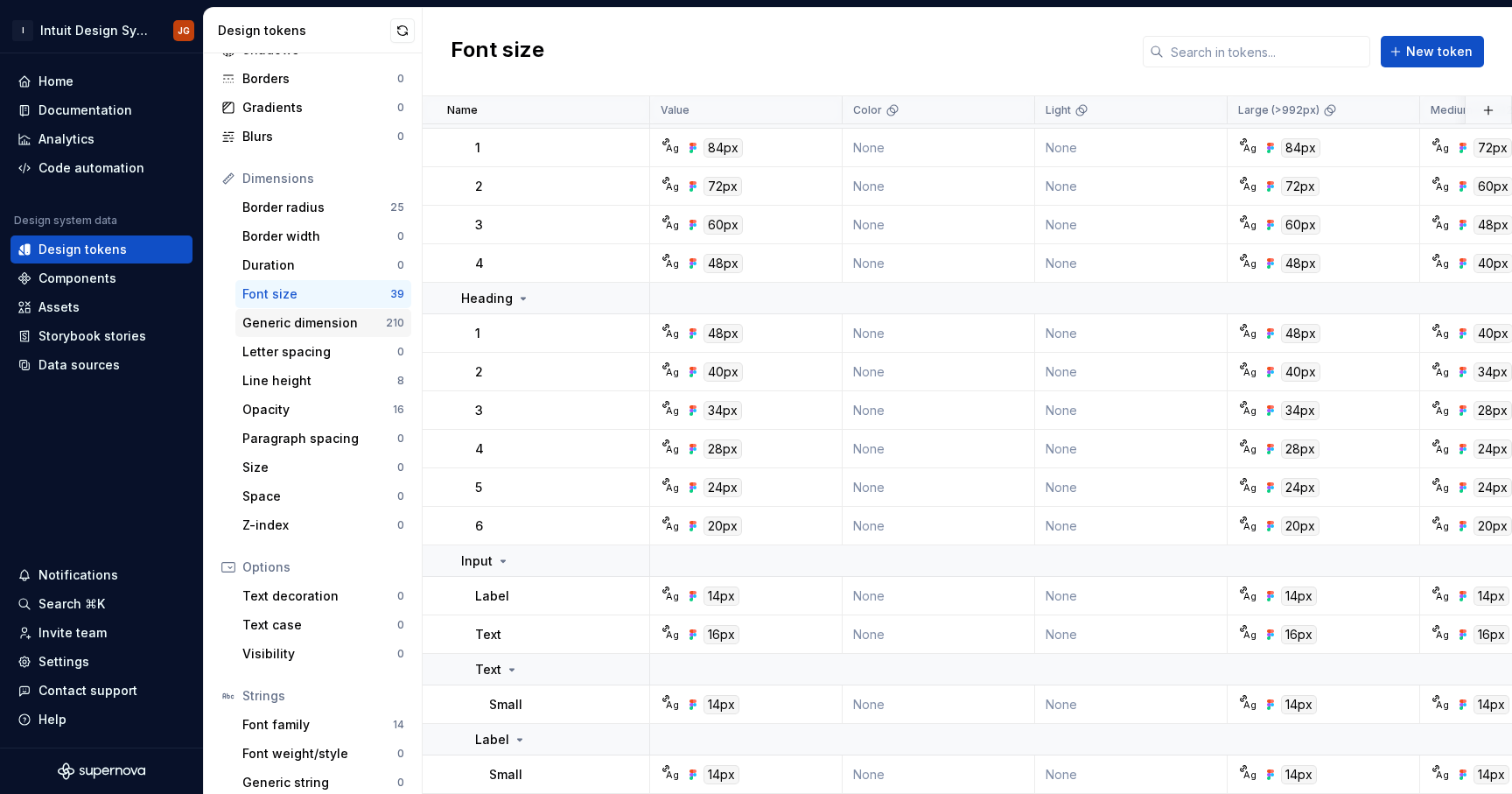
click at [317, 329] on div "Generic dimension" at bounding box center [313, 323] width 144 height 18
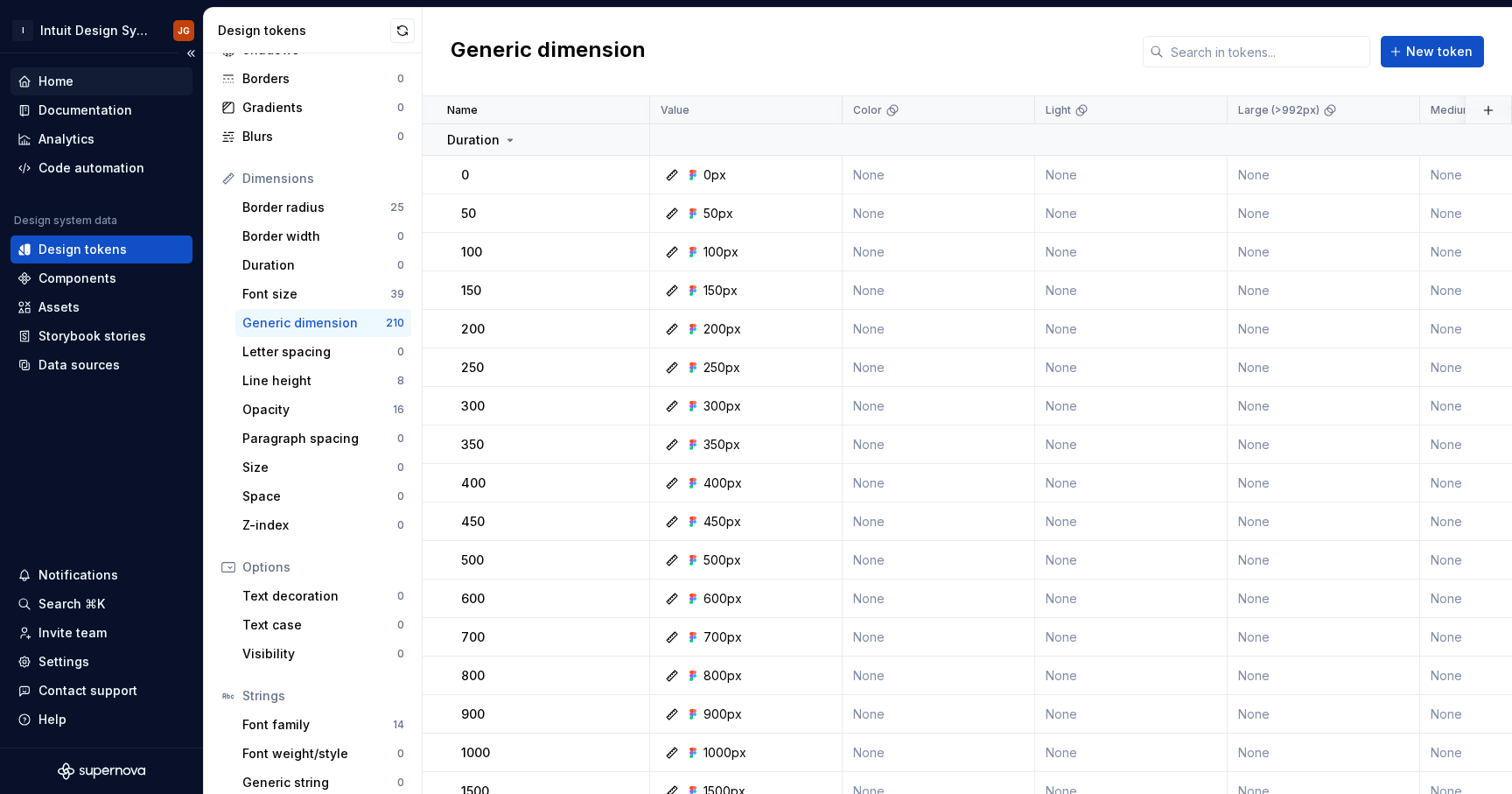
click at [59, 79] on div "Home" at bounding box center [57, 81] width 35 height 18
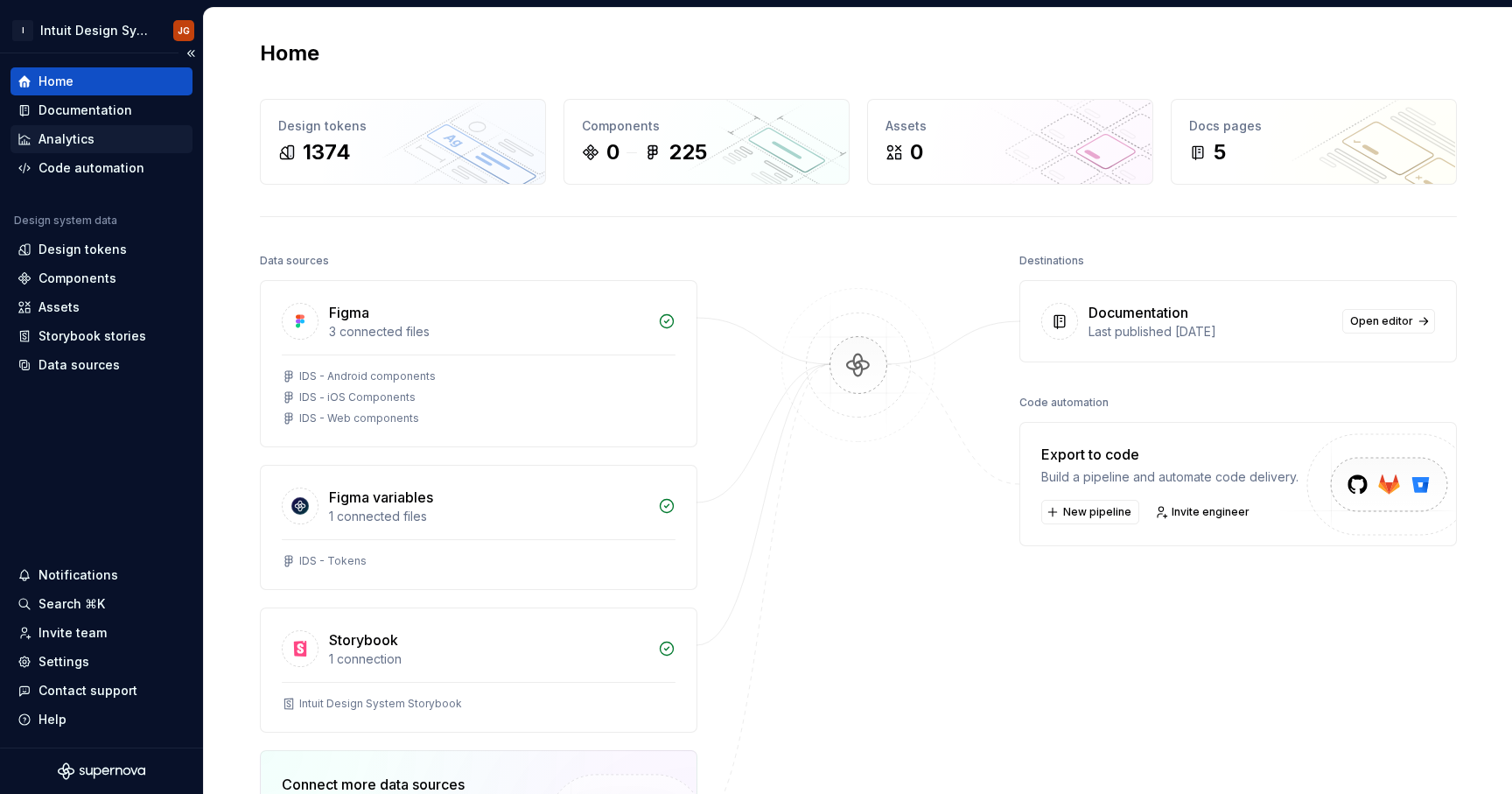
click at [71, 138] on div "Analytics" at bounding box center [67, 139] width 56 height 18
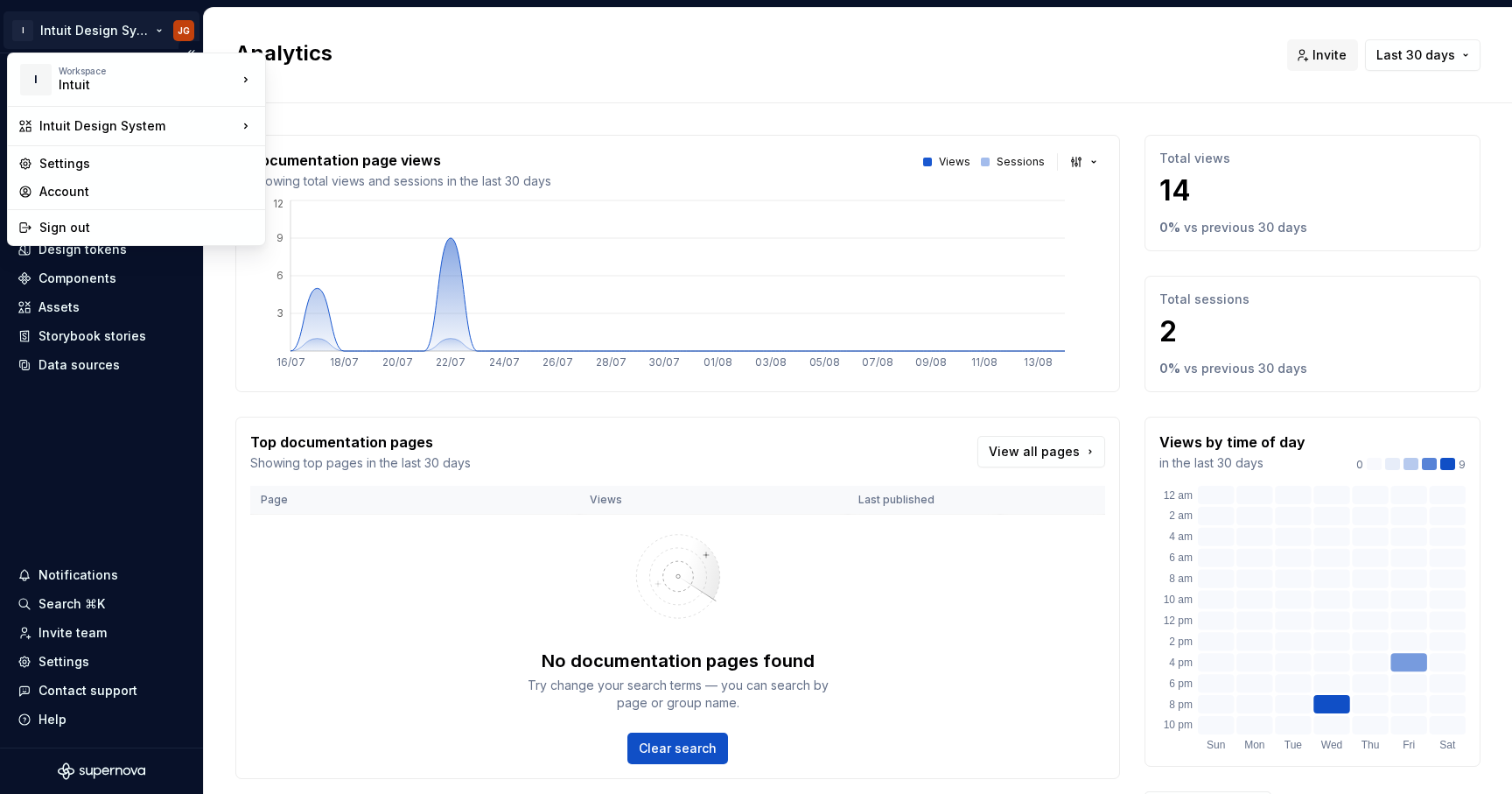
click at [159, 30] on html "I Intuit Design System JG Home Documentation Analytics Code automation Design s…" at bounding box center [756, 397] width 1512 height 794
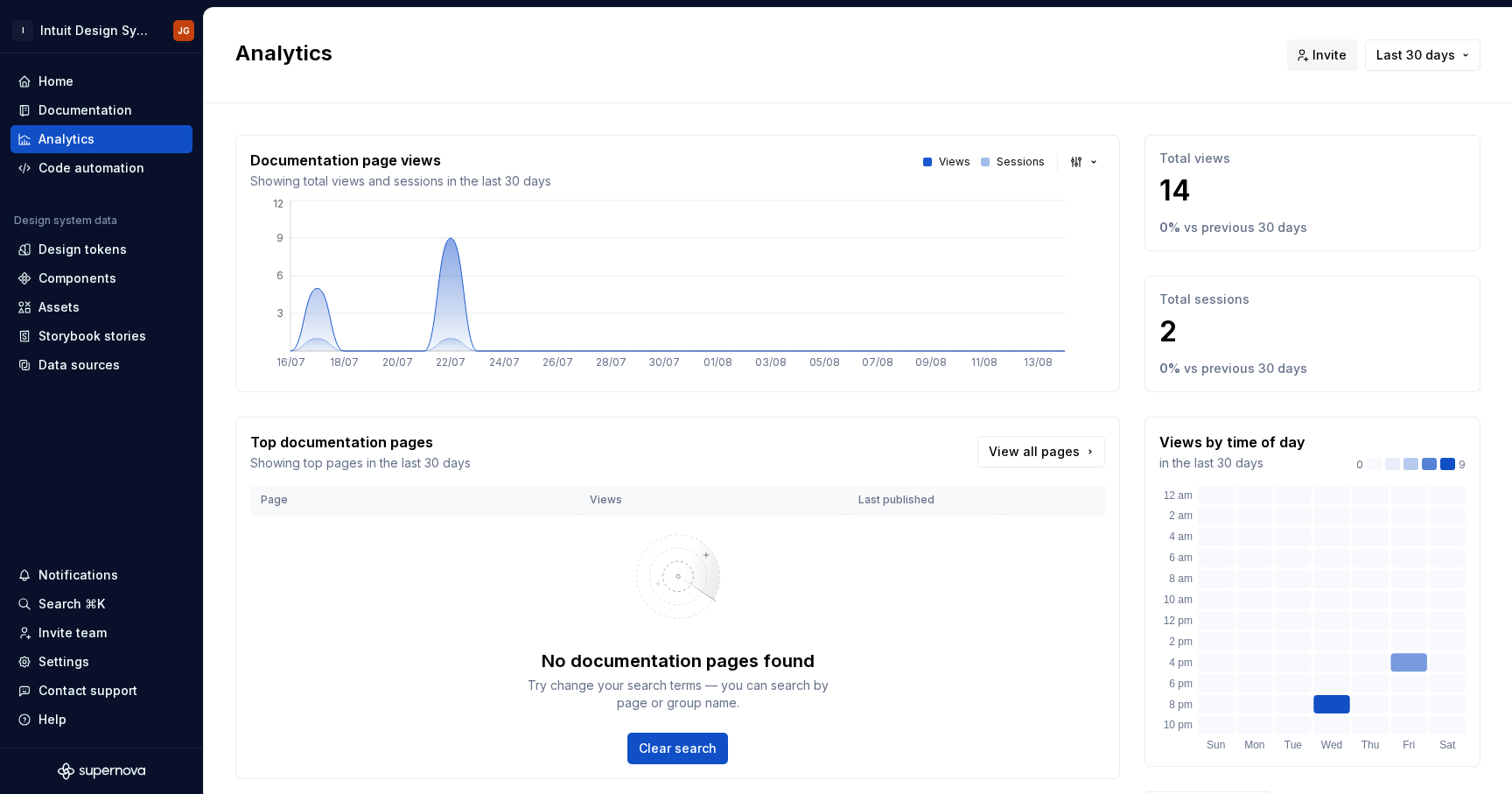
click at [553, 72] on html "I Intuit Design System JG Home Documentation Analytics Code automation Design s…" at bounding box center [756, 397] width 1512 height 794
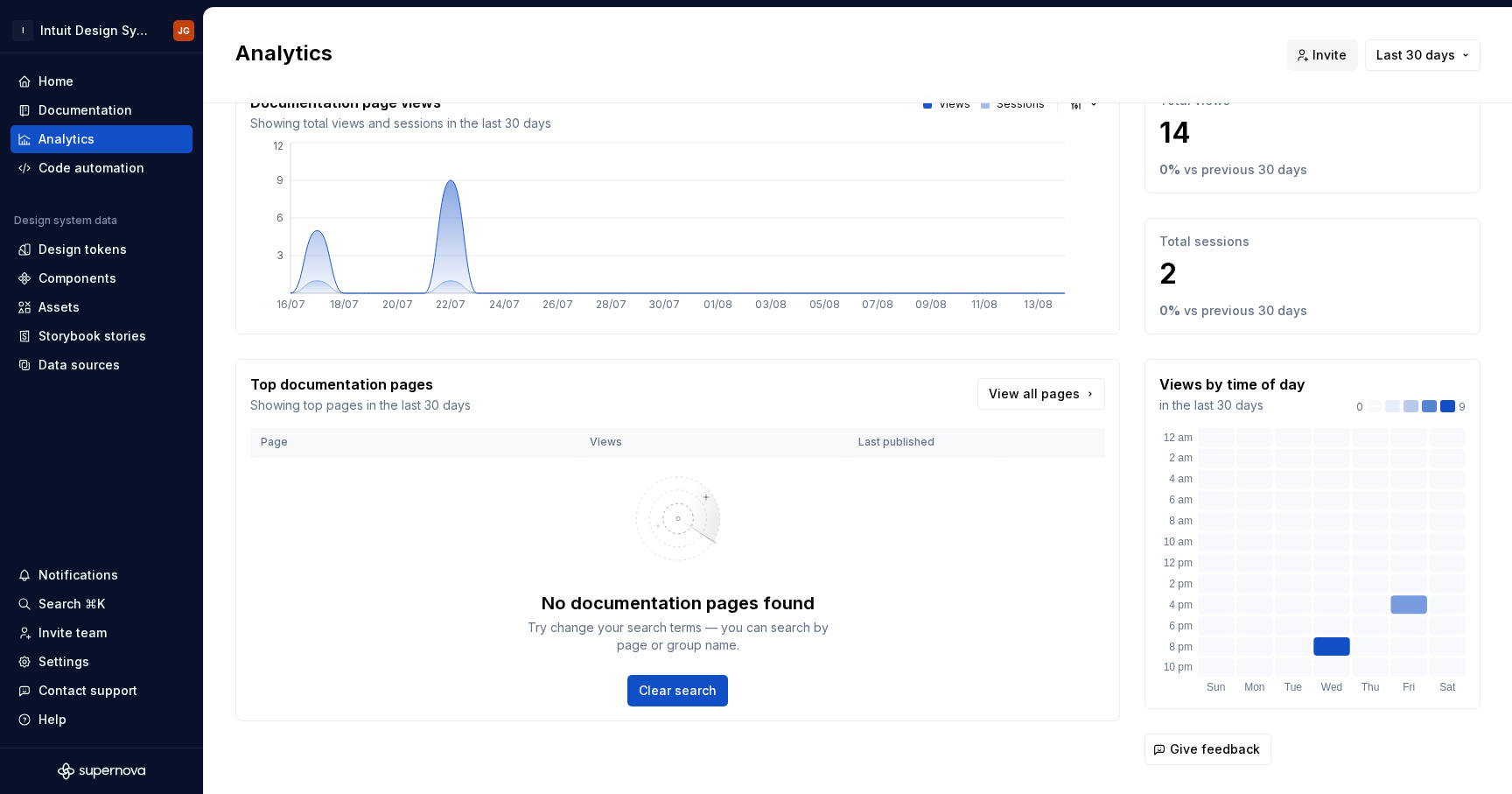
scroll to position [71, 0]
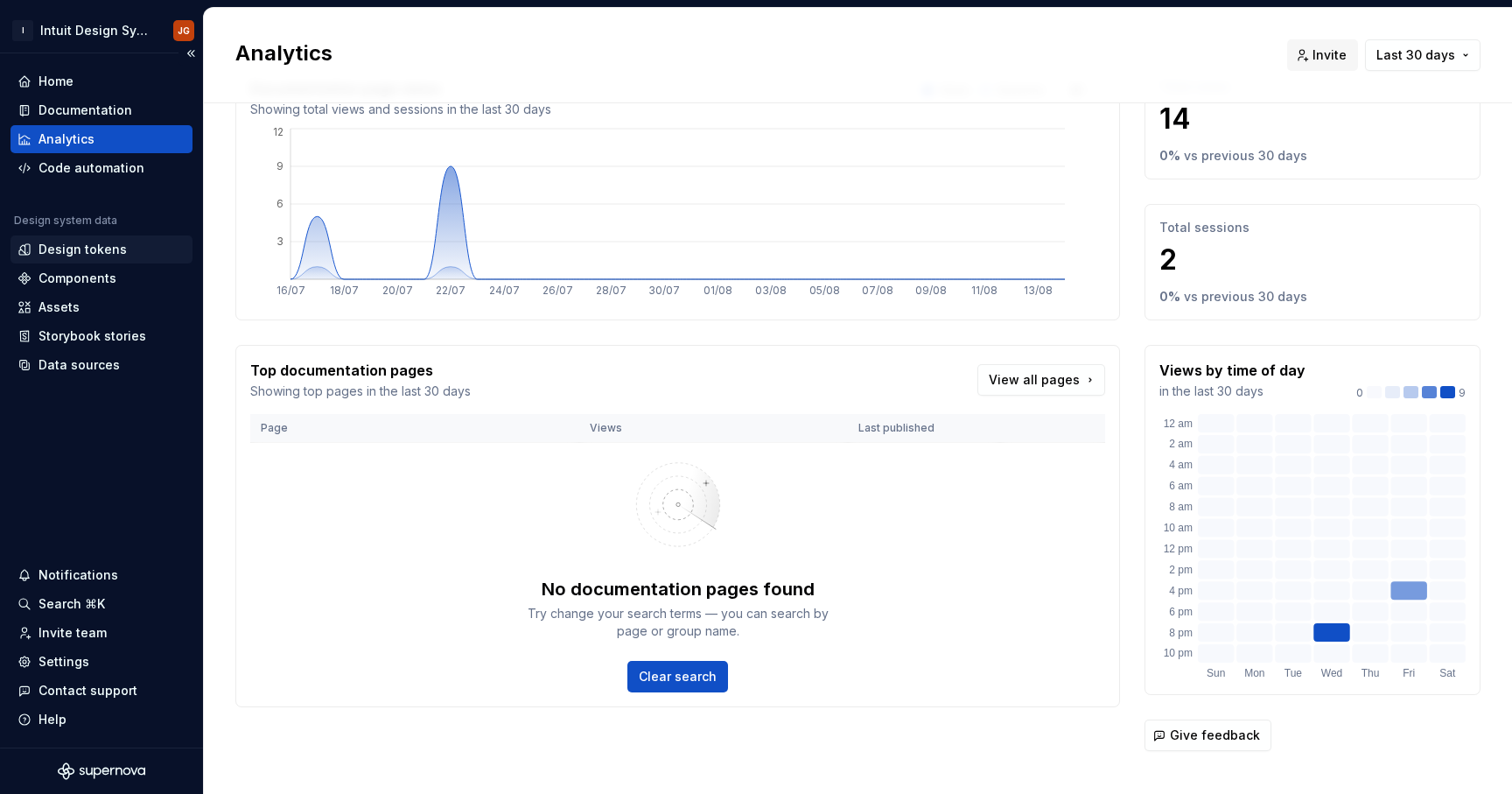
click at [95, 248] on div "Design tokens" at bounding box center [83, 249] width 88 height 18
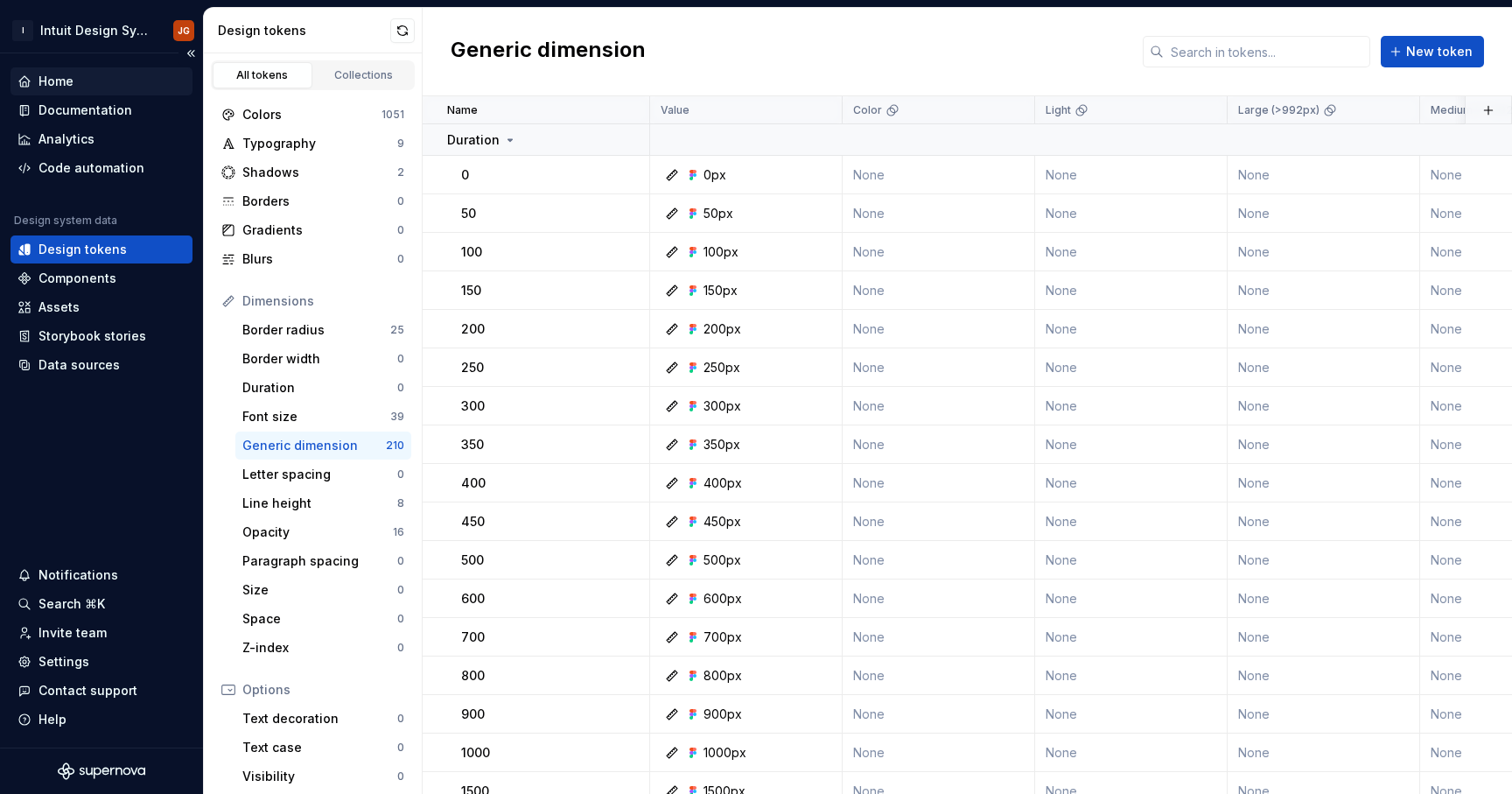
click at [62, 80] on div "Home" at bounding box center [57, 81] width 35 height 18
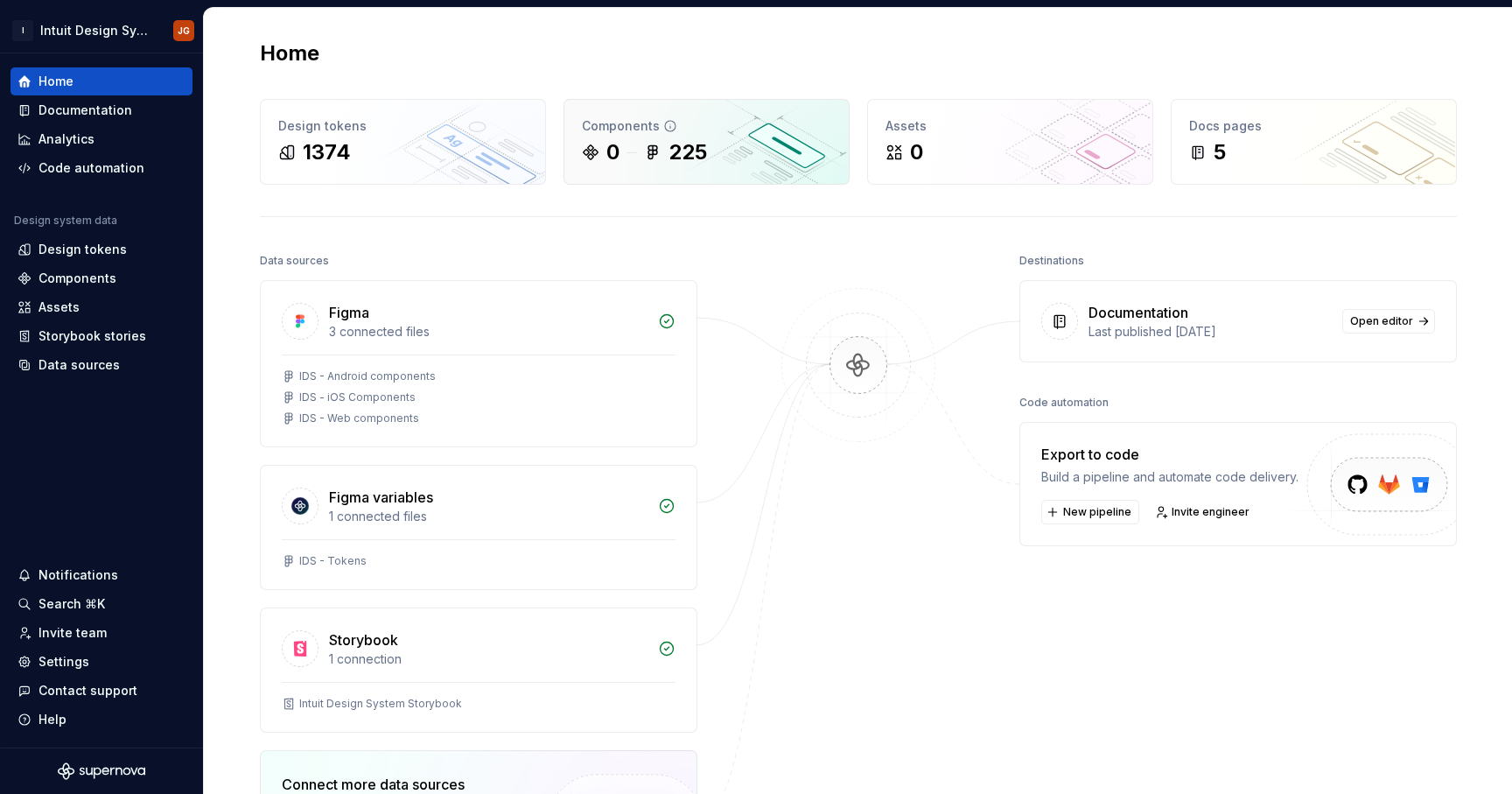
click at [688, 159] on div "225" at bounding box center [688, 152] width 39 height 28
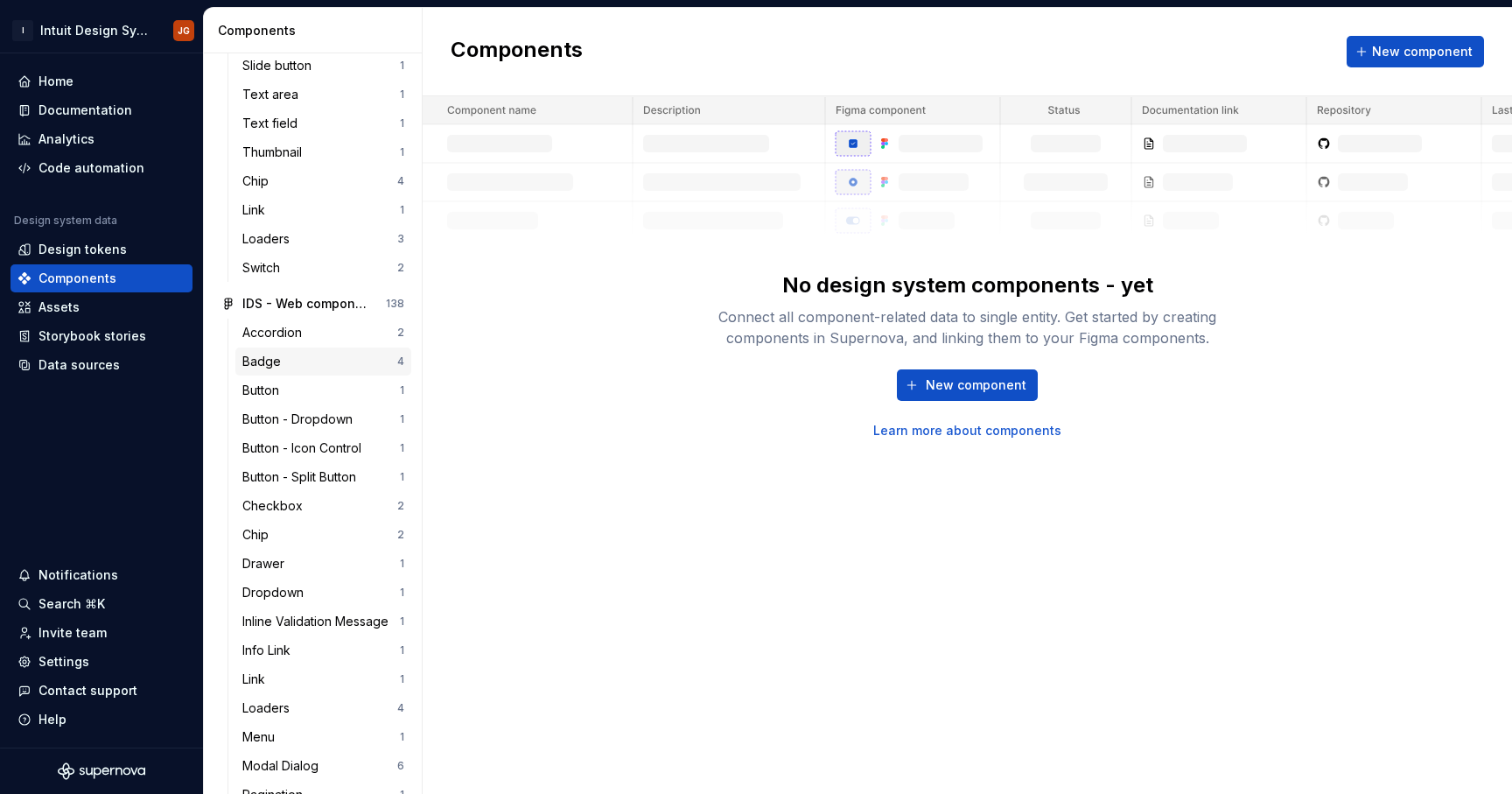
scroll to position [1231, 0]
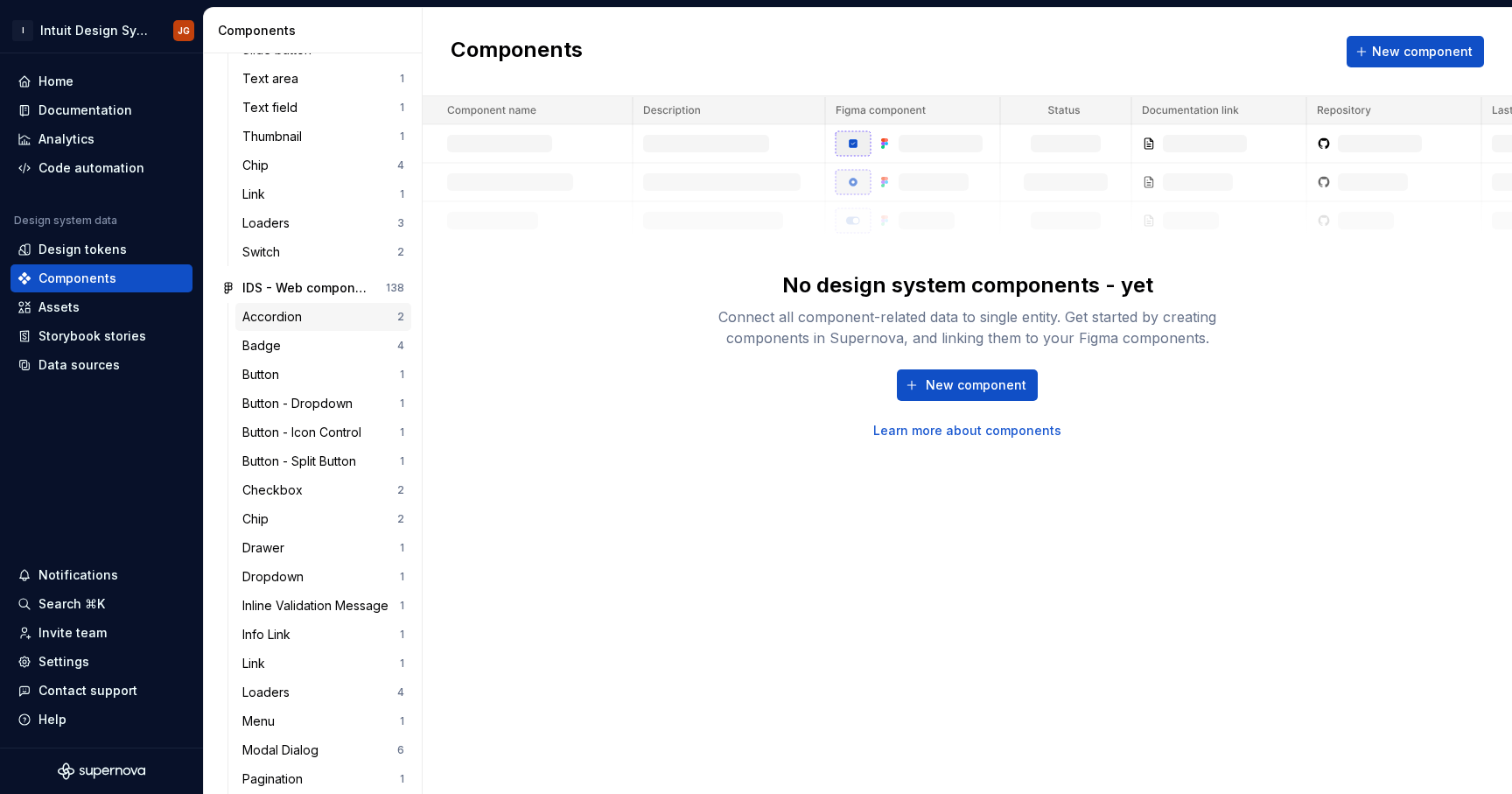
click at [283, 322] on div "Accordion" at bounding box center [275, 316] width 67 height 18
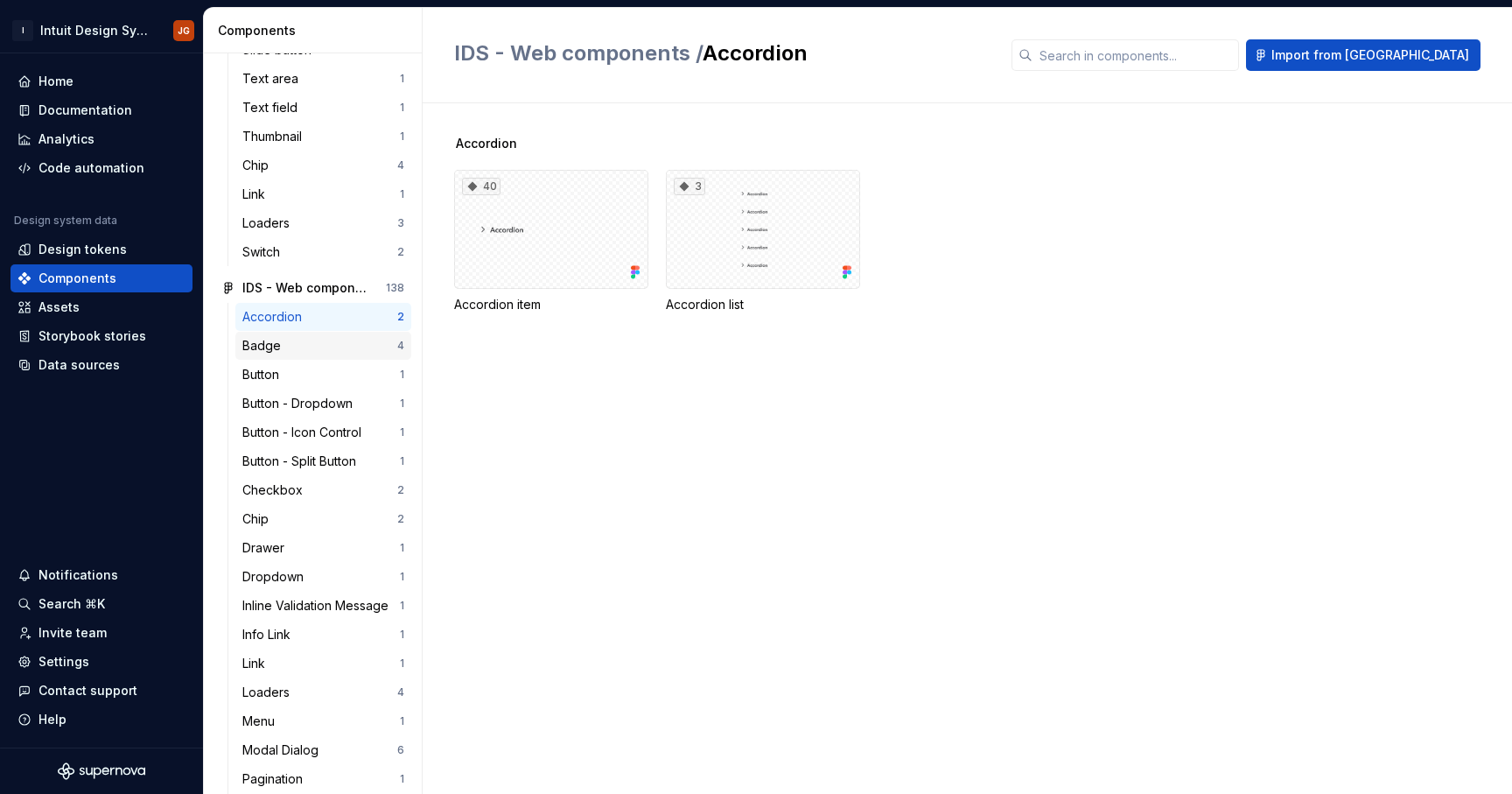
click at [267, 351] on div "Badge" at bounding box center [264, 345] width 45 height 18
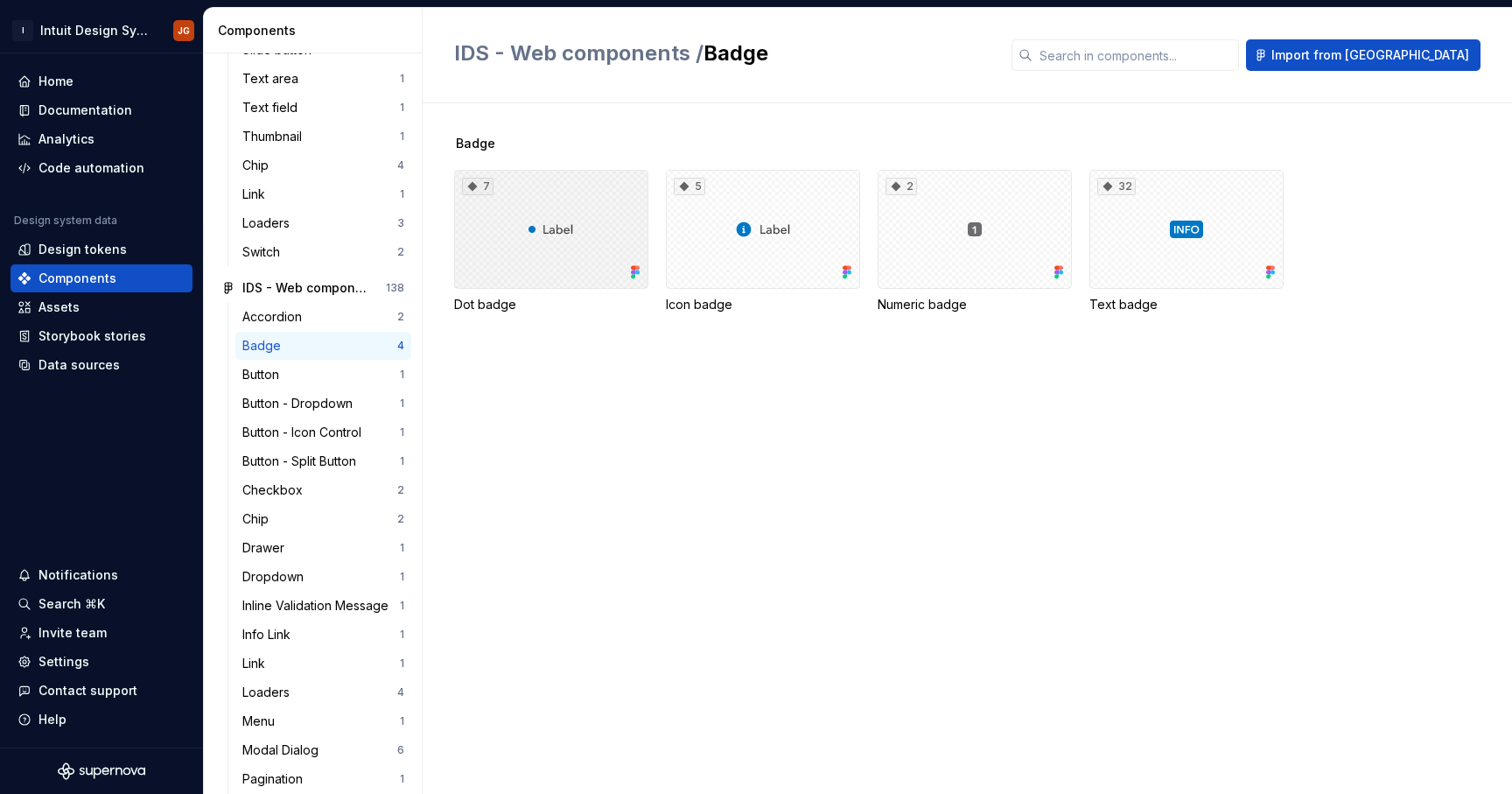
click at [586, 263] on div "7" at bounding box center [551, 229] width 194 height 119
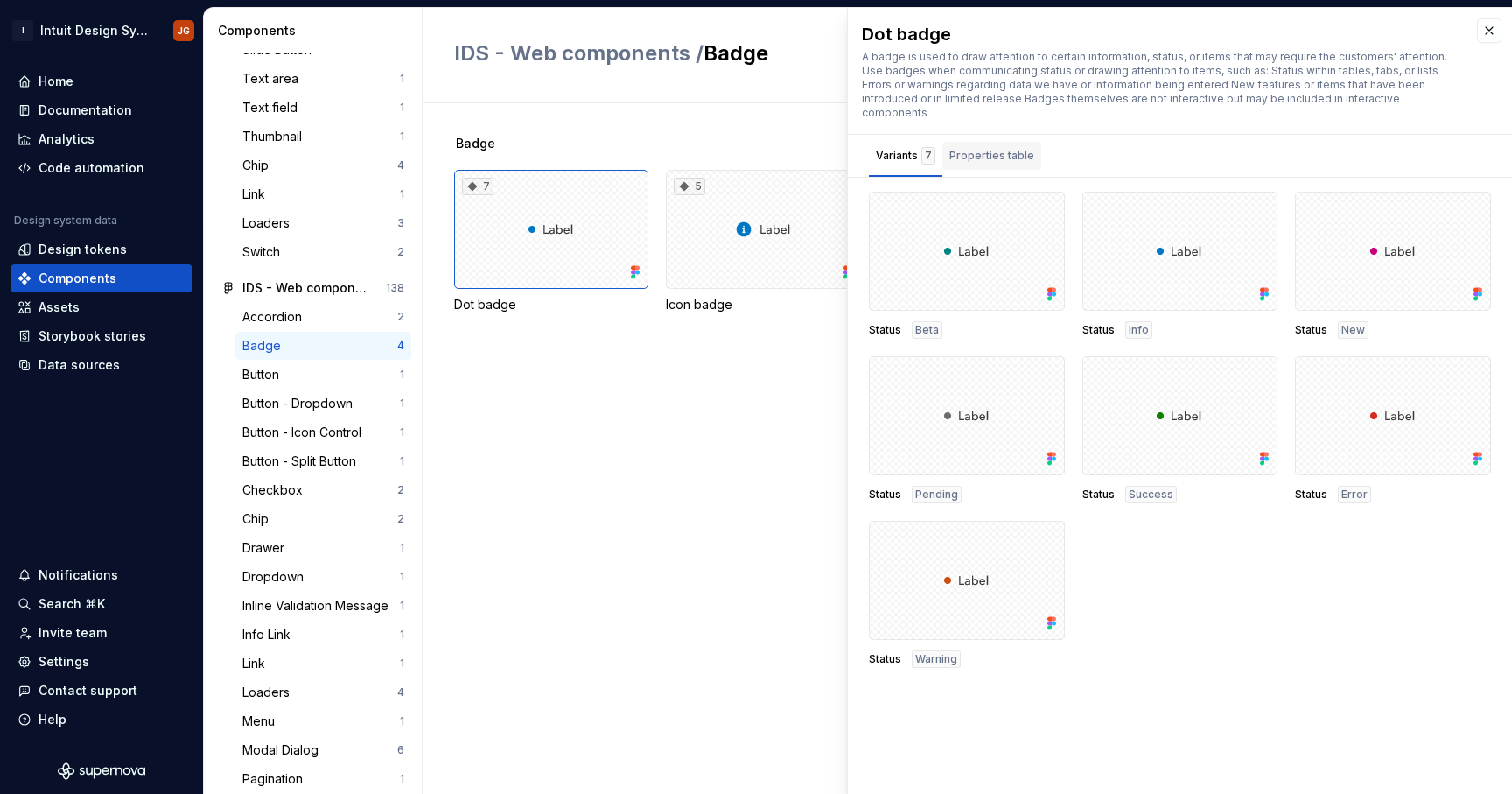
click at [1001, 148] on div "Properties table" at bounding box center [992, 156] width 85 height 18
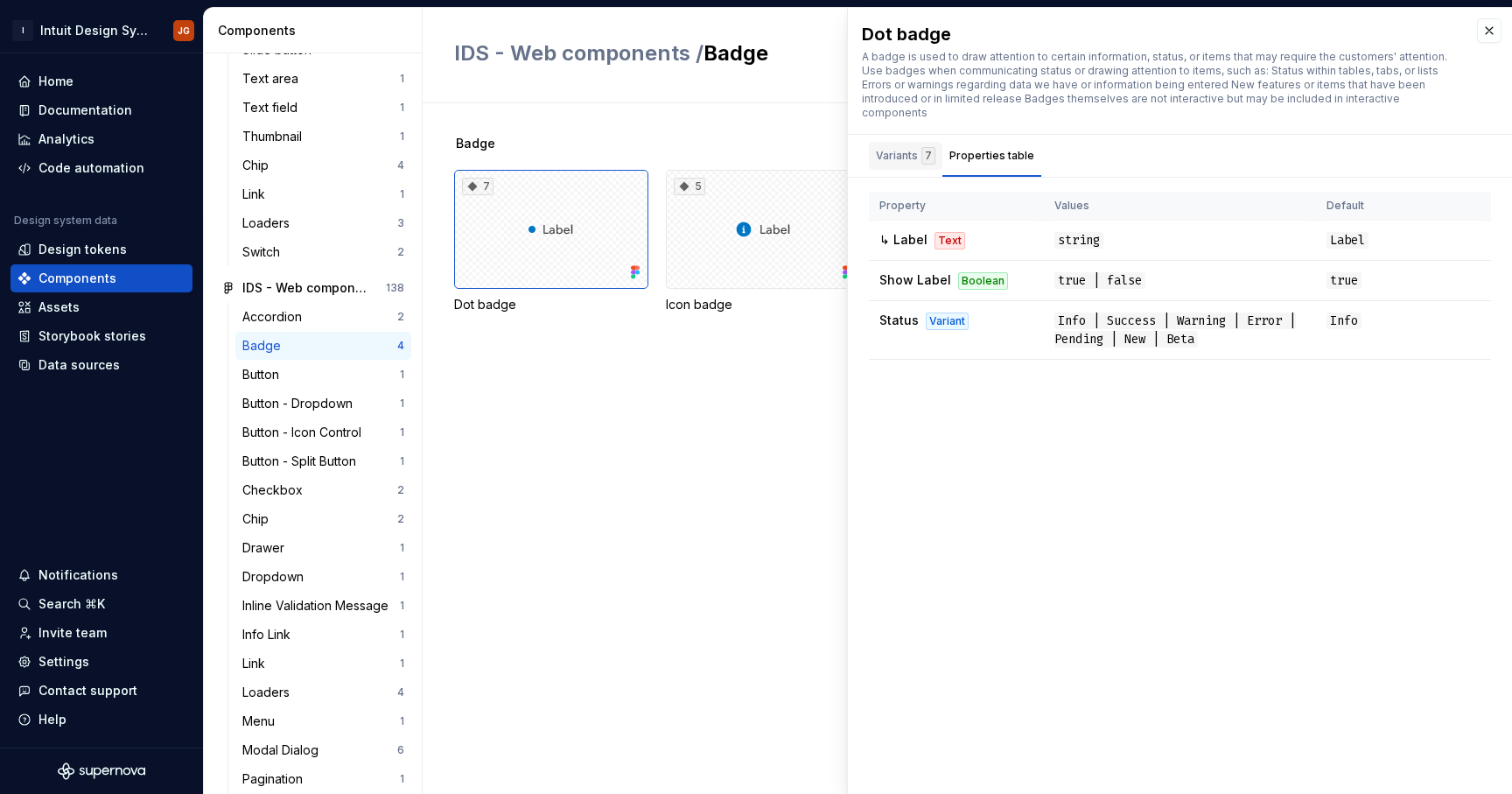
click at [904, 147] on div "Variants 7" at bounding box center [906, 156] width 59 height 18
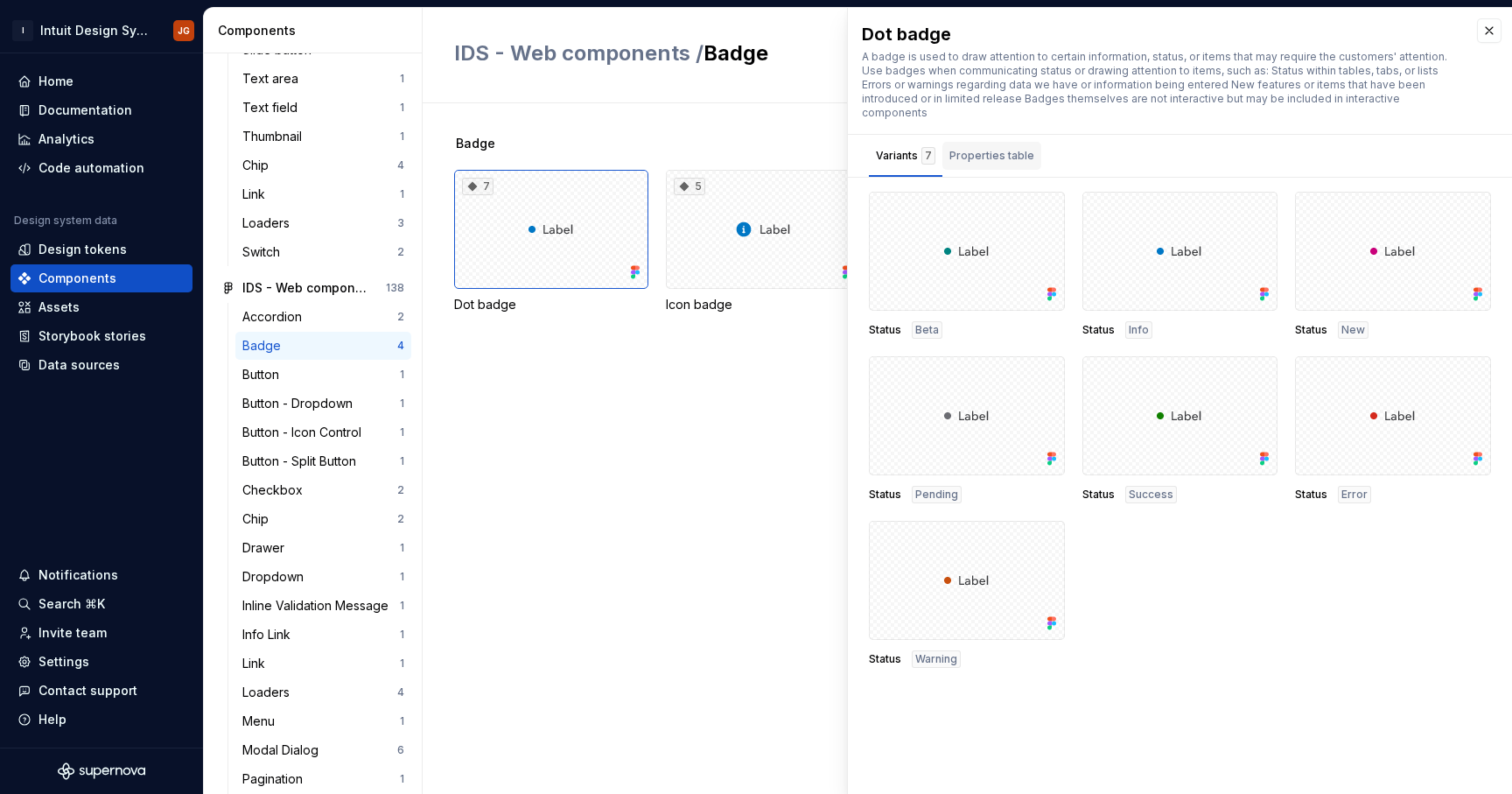
click at [986, 147] on div "Properties table" at bounding box center [992, 156] width 85 height 18
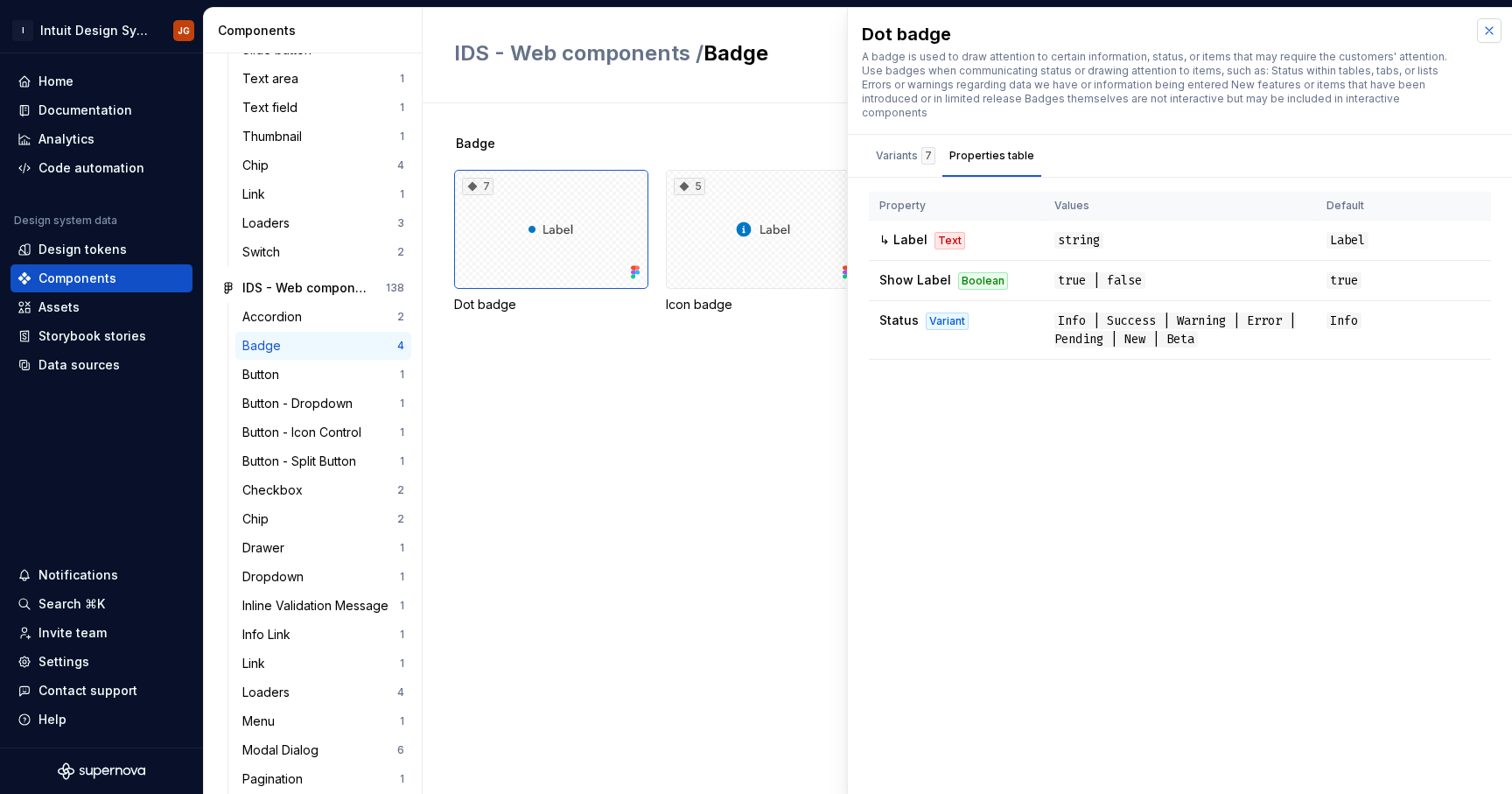
click at [1487, 27] on button "button" at bounding box center [1489, 31] width 24 height 24
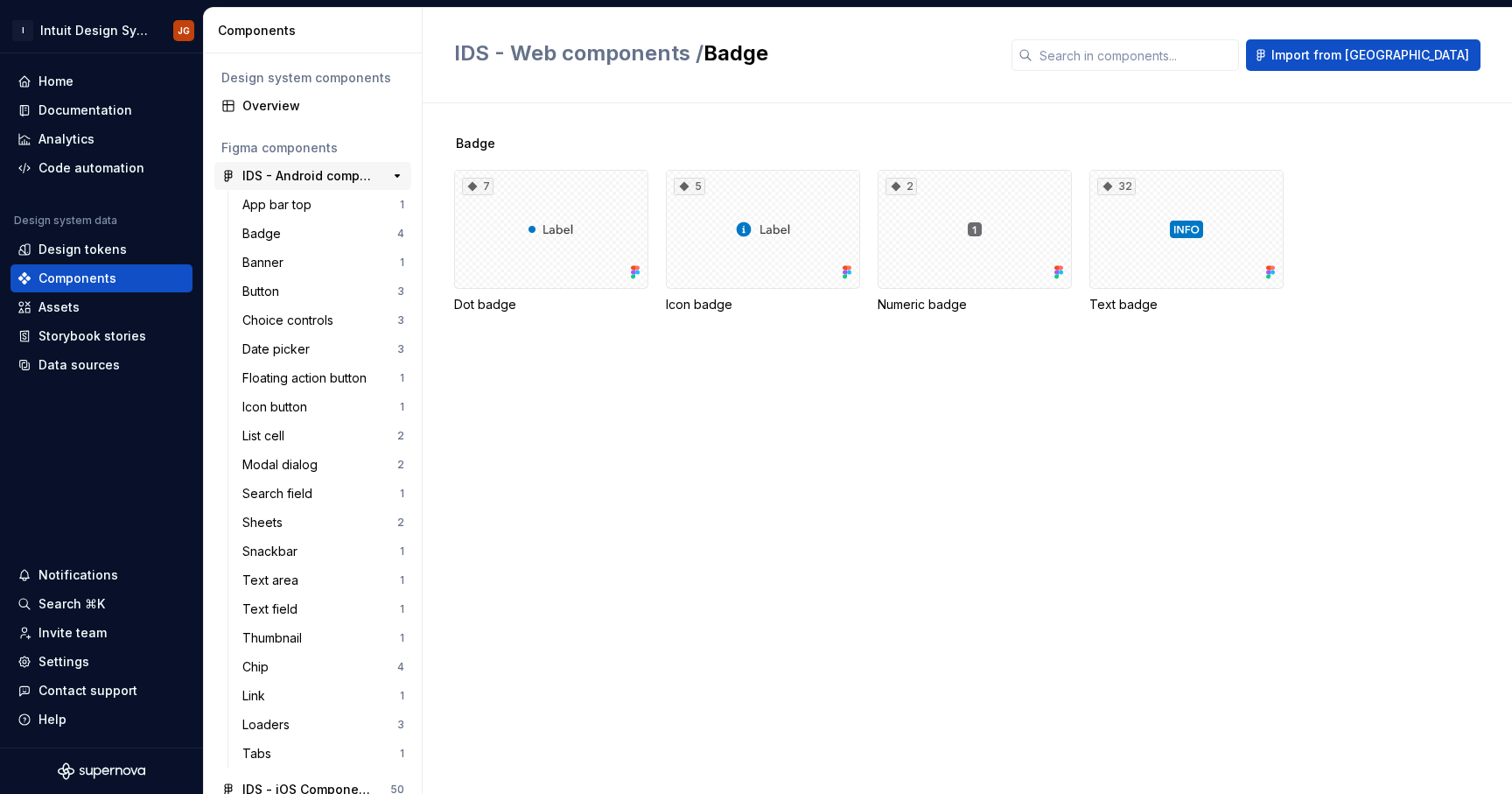
click at [368, 172] on div "IDS - Android components" at bounding box center [307, 175] width 131 height 18
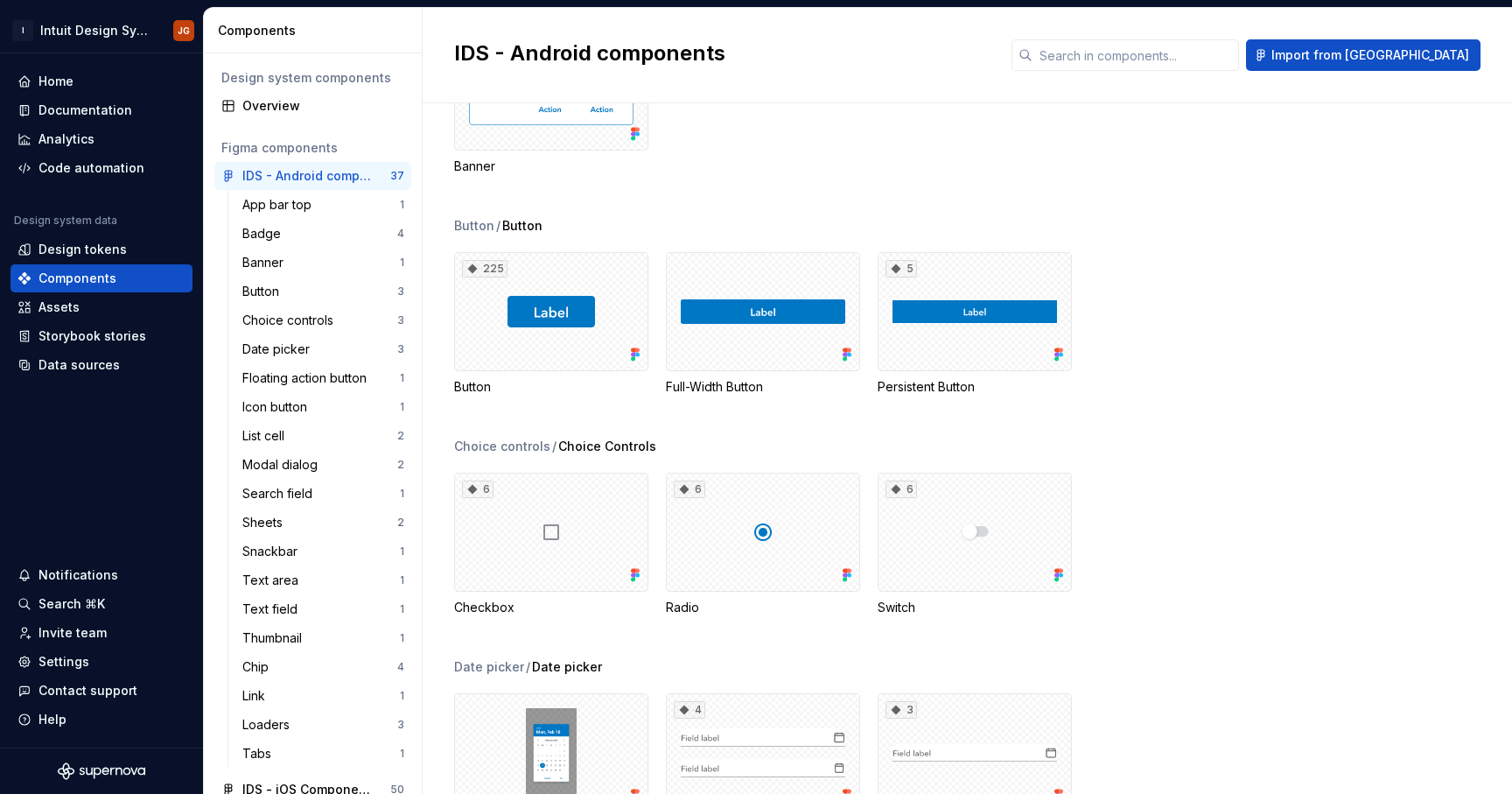
scroll to position [502, 0]
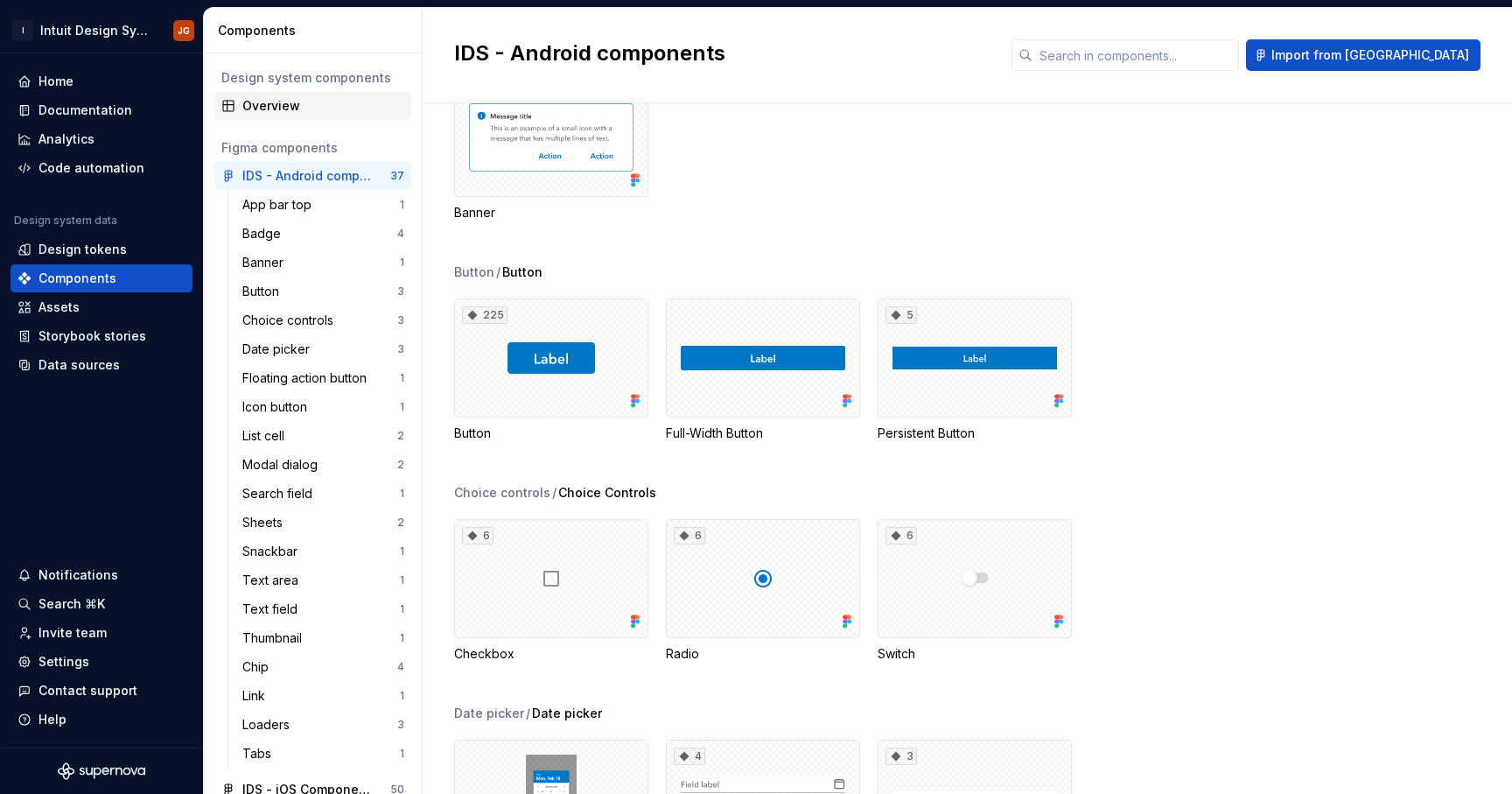
click at [286, 109] on div "Overview" at bounding box center [323, 106] width 162 height 18
